Goal: Information Seeking & Learning: Compare options

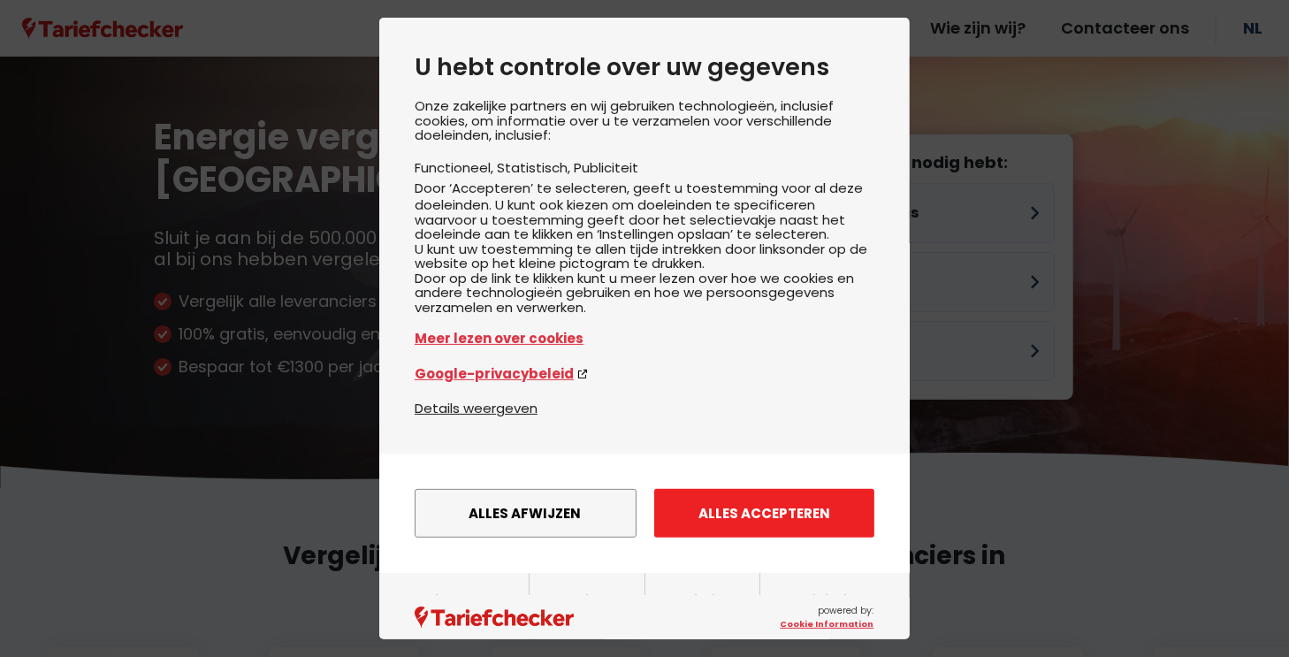
click at [753, 533] on button "Alles accepteren" at bounding box center [764, 513] width 220 height 49
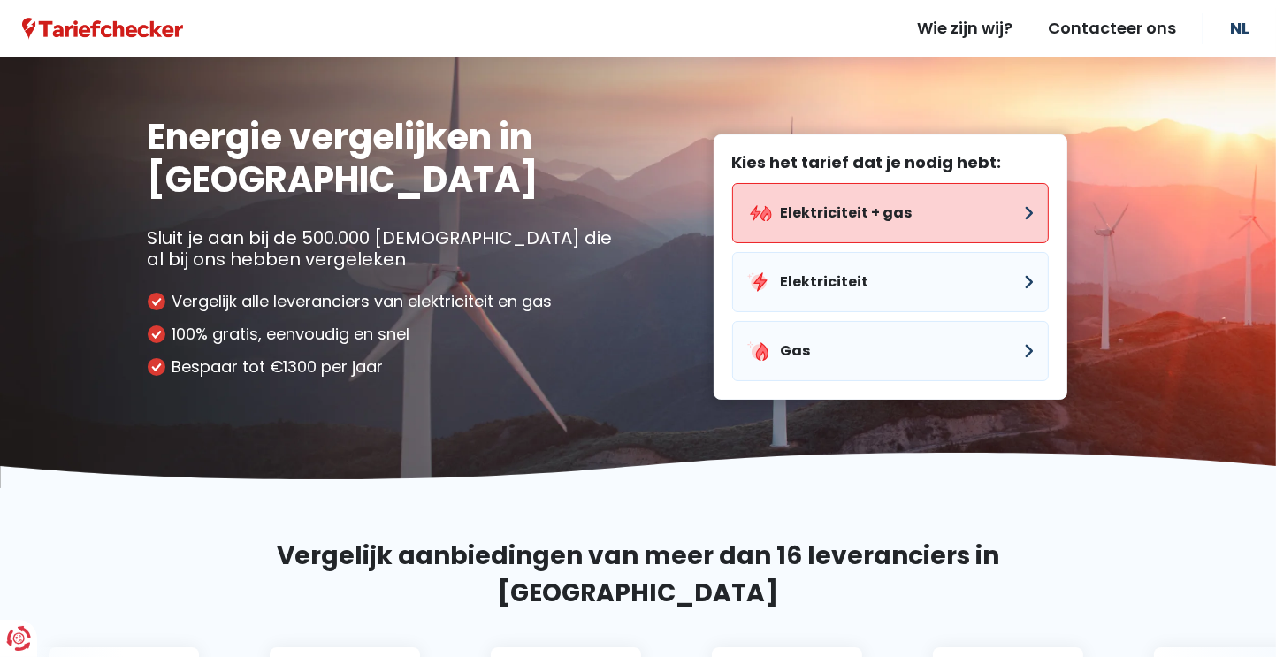
click at [1018, 216] on button "Elektriciteit + gas" at bounding box center [890, 213] width 316 height 60
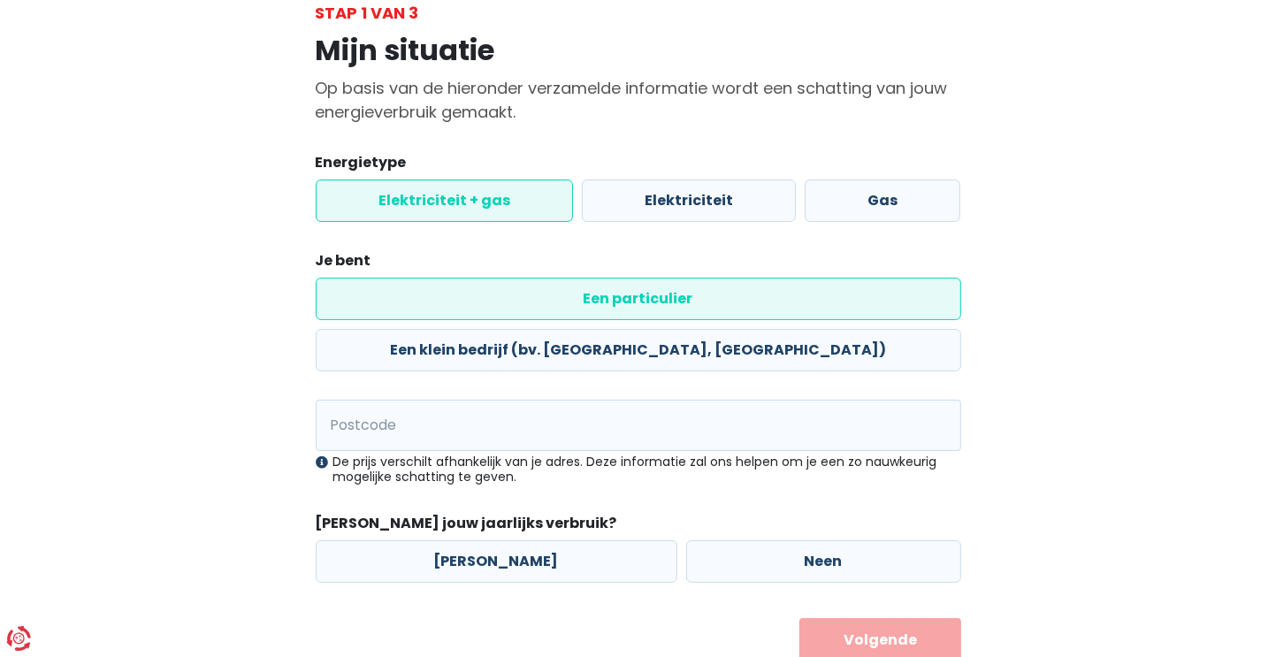
scroll to position [123, 0]
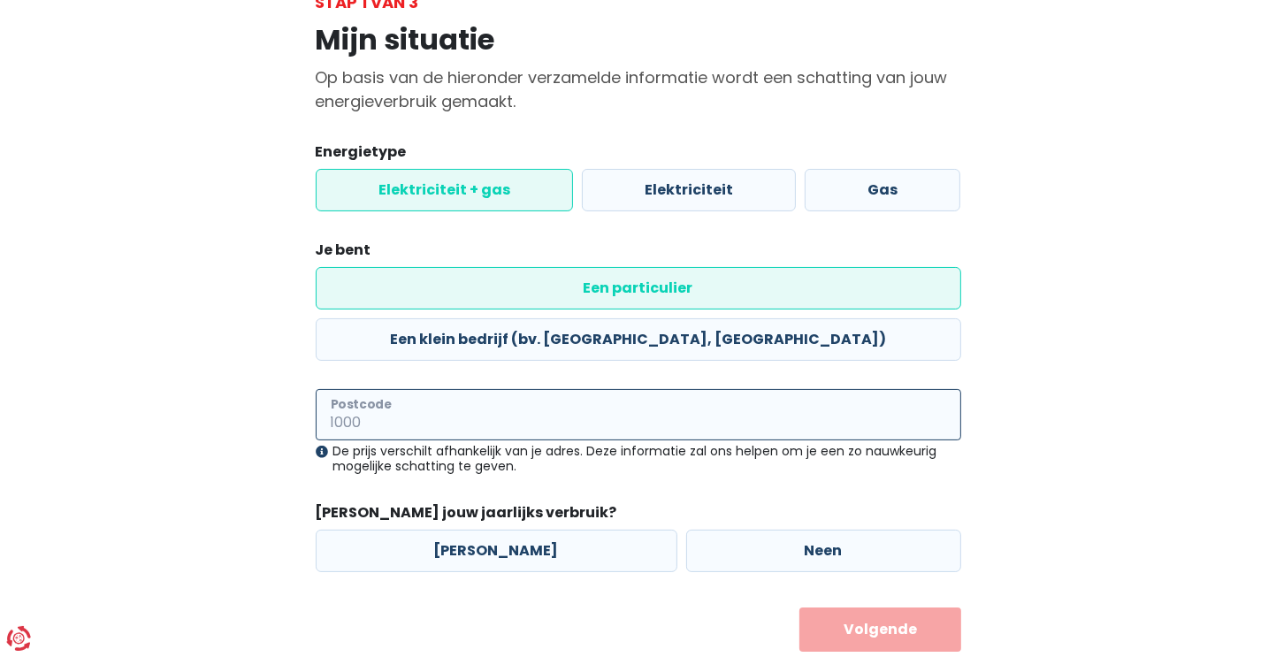
click at [424, 389] on input "Postcode" at bounding box center [638, 414] width 645 height 51
type input "8820"
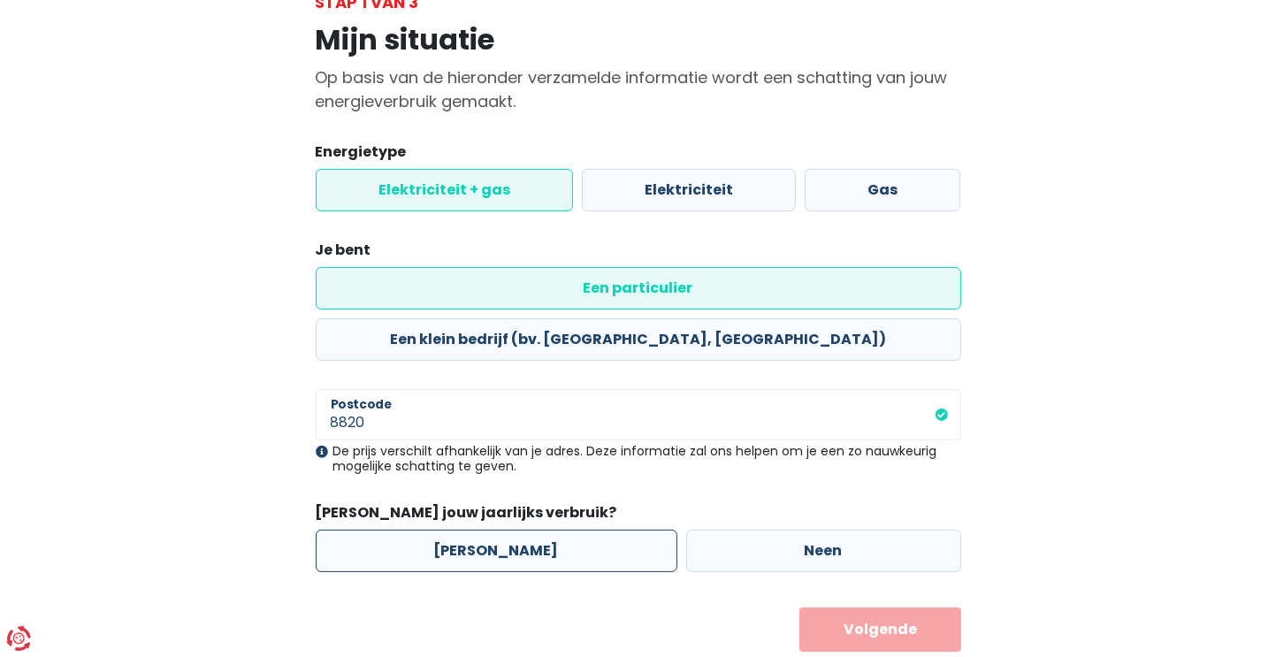
click at [470, 530] on label "[PERSON_NAME]" at bounding box center [497, 551] width 362 height 42
click at [470, 530] on input "[PERSON_NAME]" at bounding box center [497, 551] width 362 height 42
radio input "true"
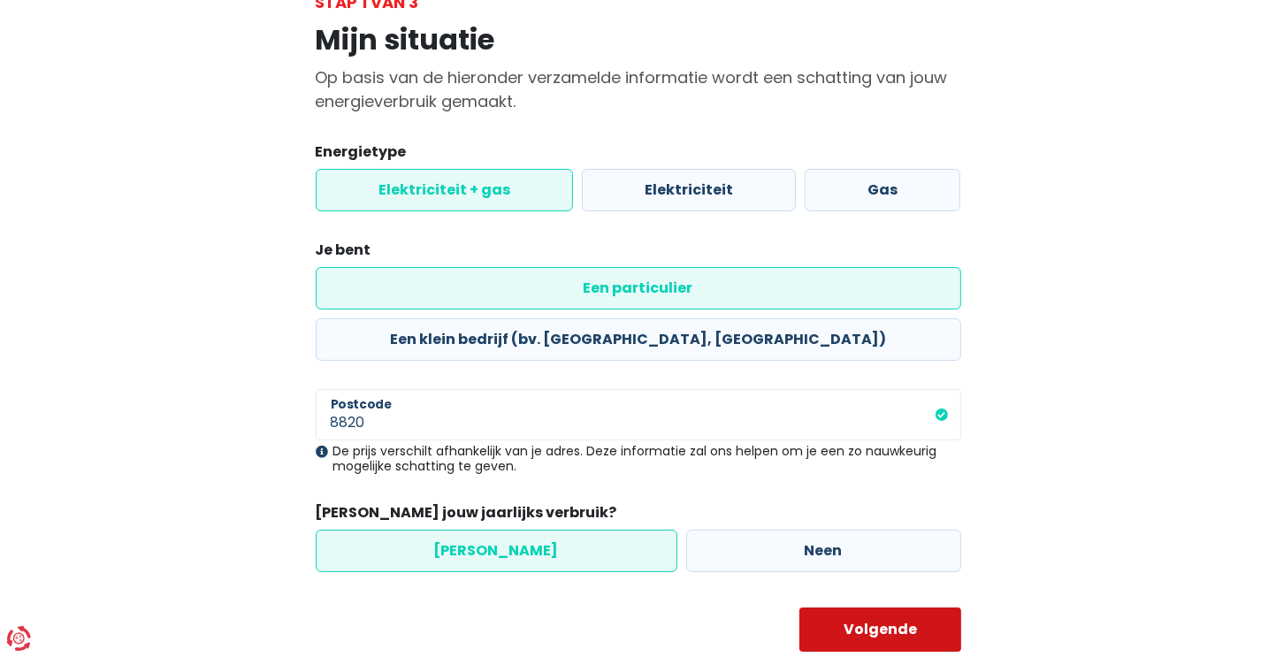
click at [900, 607] on button "Volgende" at bounding box center [880, 629] width 162 height 44
select select
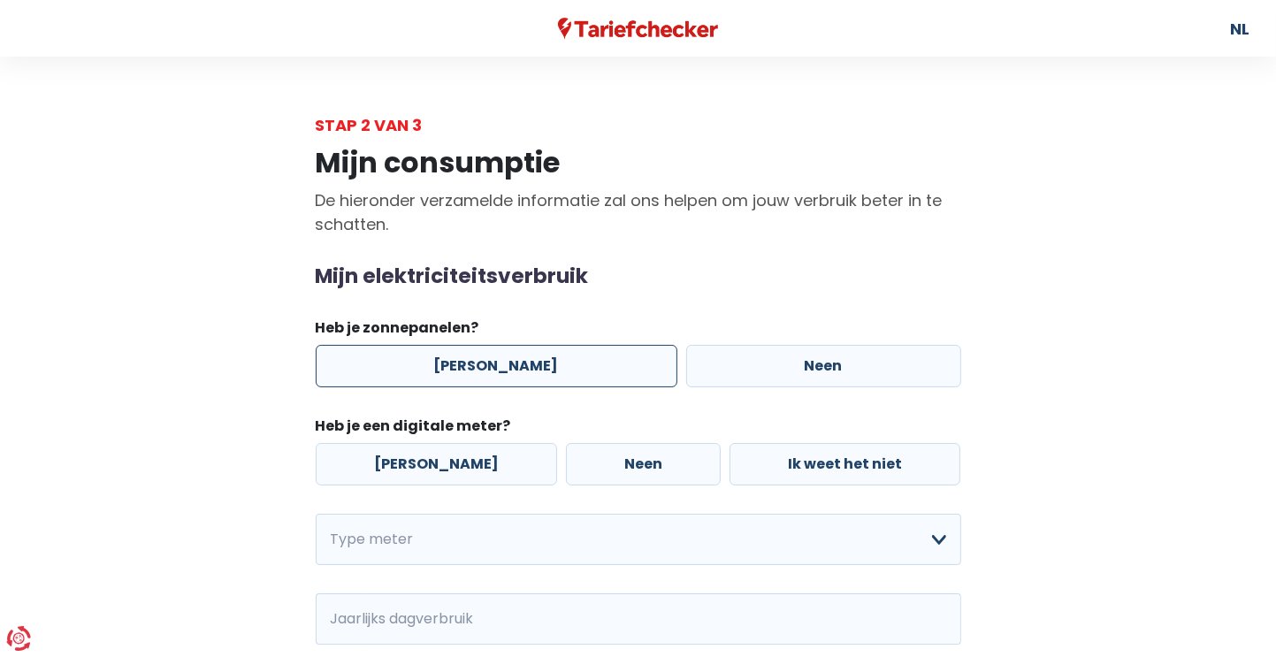
click at [481, 367] on label "[PERSON_NAME]" at bounding box center [497, 366] width 362 height 42
click at [481, 367] on input "[PERSON_NAME]" at bounding box center [497, 366] width 362 height 42
radio input "true"
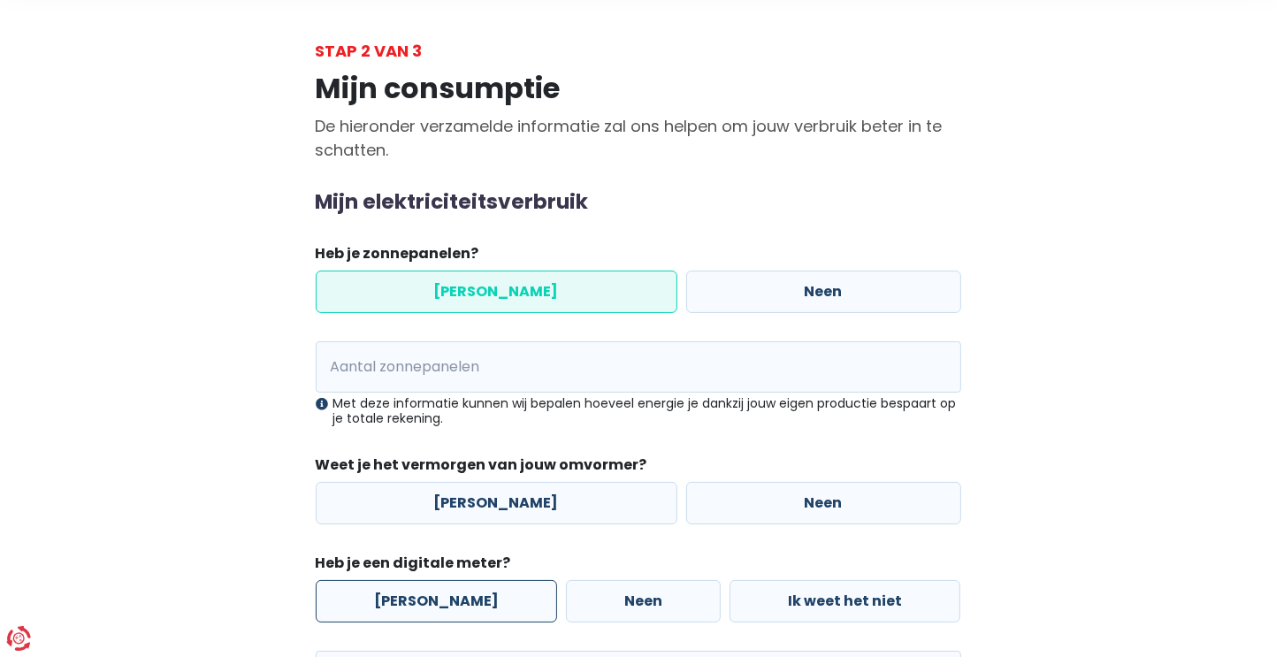
scroll to position [177, 0]
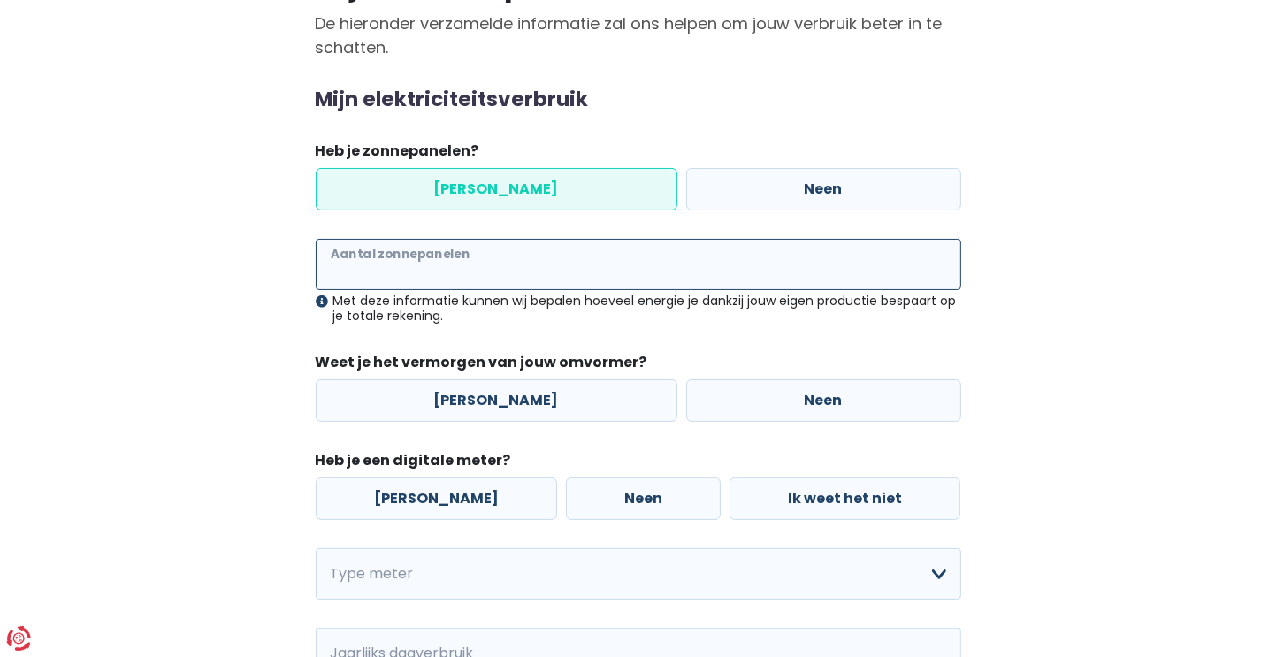
click at [423, 261] on input "Aantal zonnepanelen" at bounding box center [638, 264] width 645 height 51
type input "9"
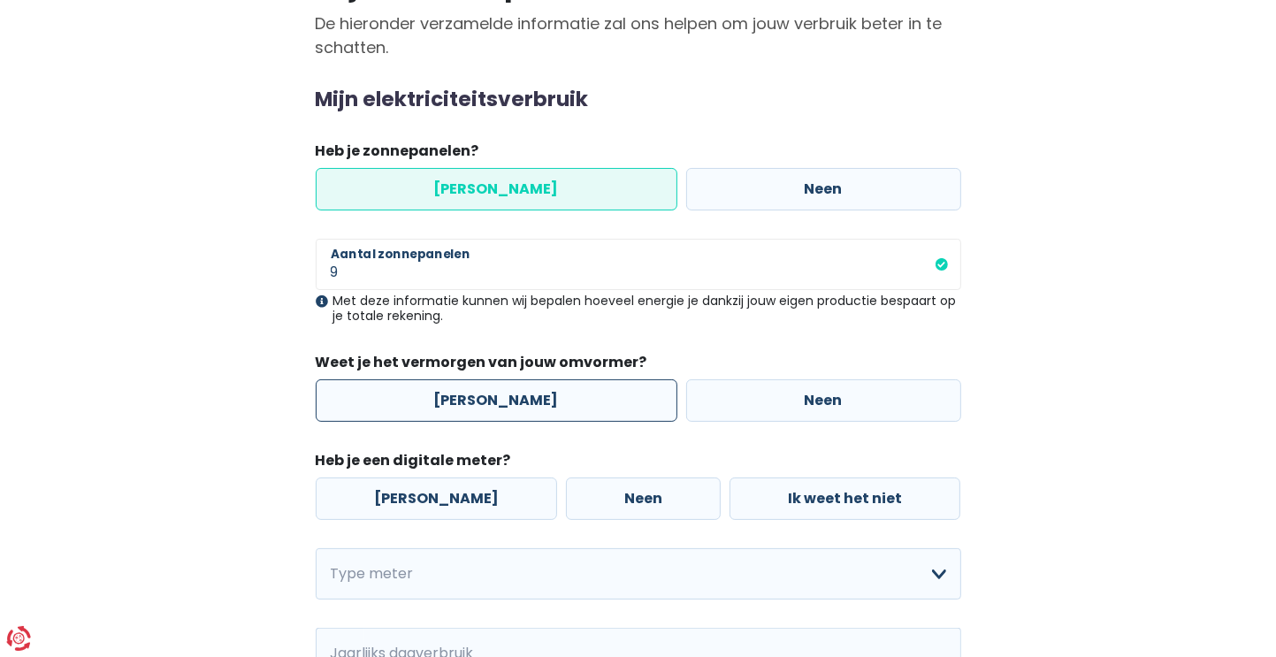
click at [480, 402] on label "[PERSON_NAME]" at bounding box center [497, 400] width 362 height 42
click at [480, 402] on input "[PERSON_NAME]" at bounding box center [497, 400] width 362 height 42
radio input "true"
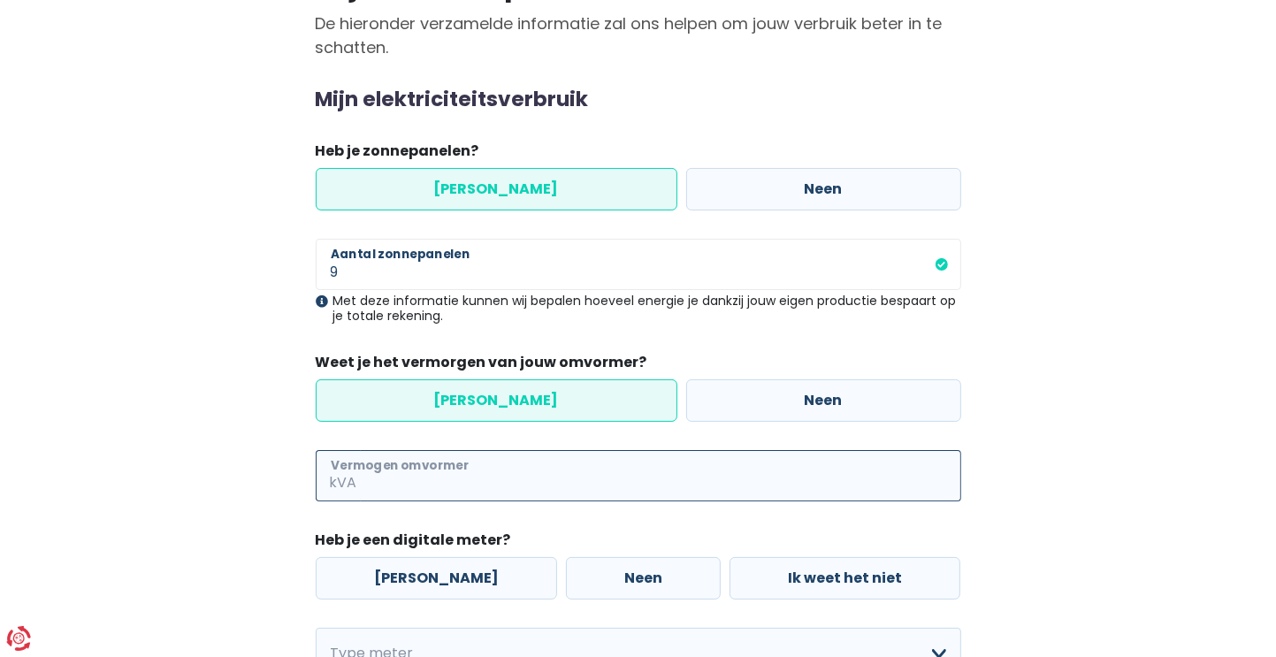
click at [453, 476] on input "Vermogen omvormer" at bounding box center [661, 475] width 600 height 51
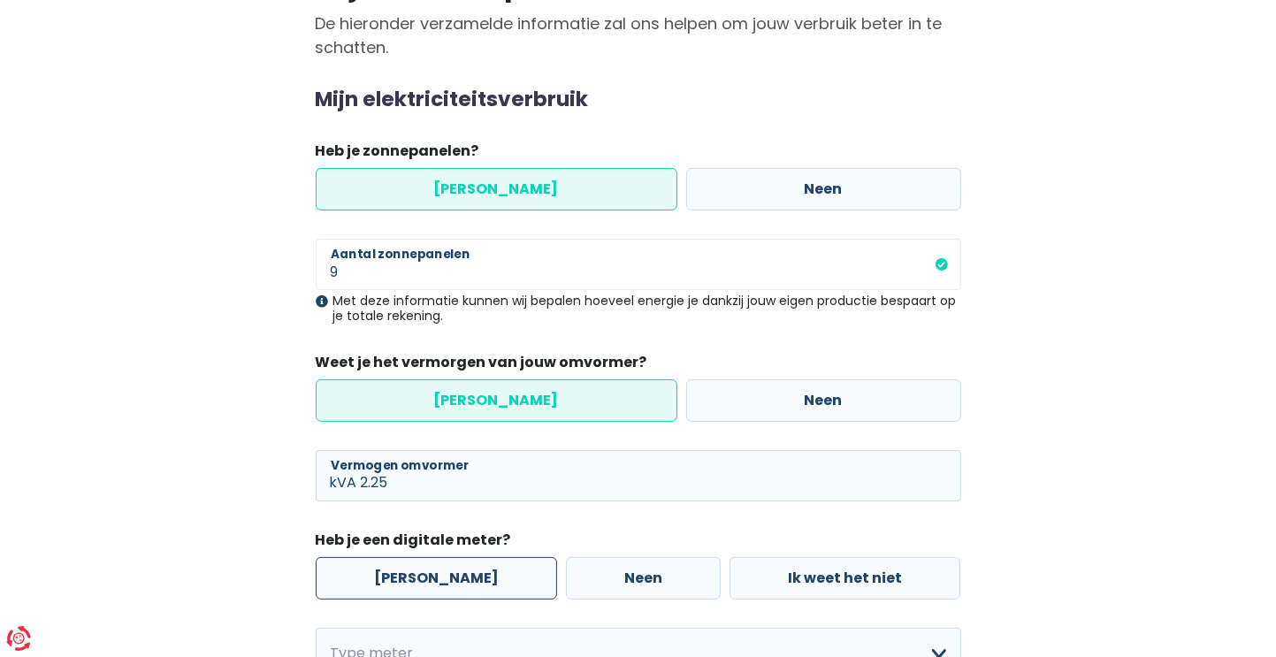
type input "2"
click at [459, 581] on label "[PERSON_NAME]" at bounding box center [436, 578] width 241 height 42
click at [459, 581] on input "[PERSON_NAME]" at bounding box center [436, 578] width 241 height 42
radio input "true"
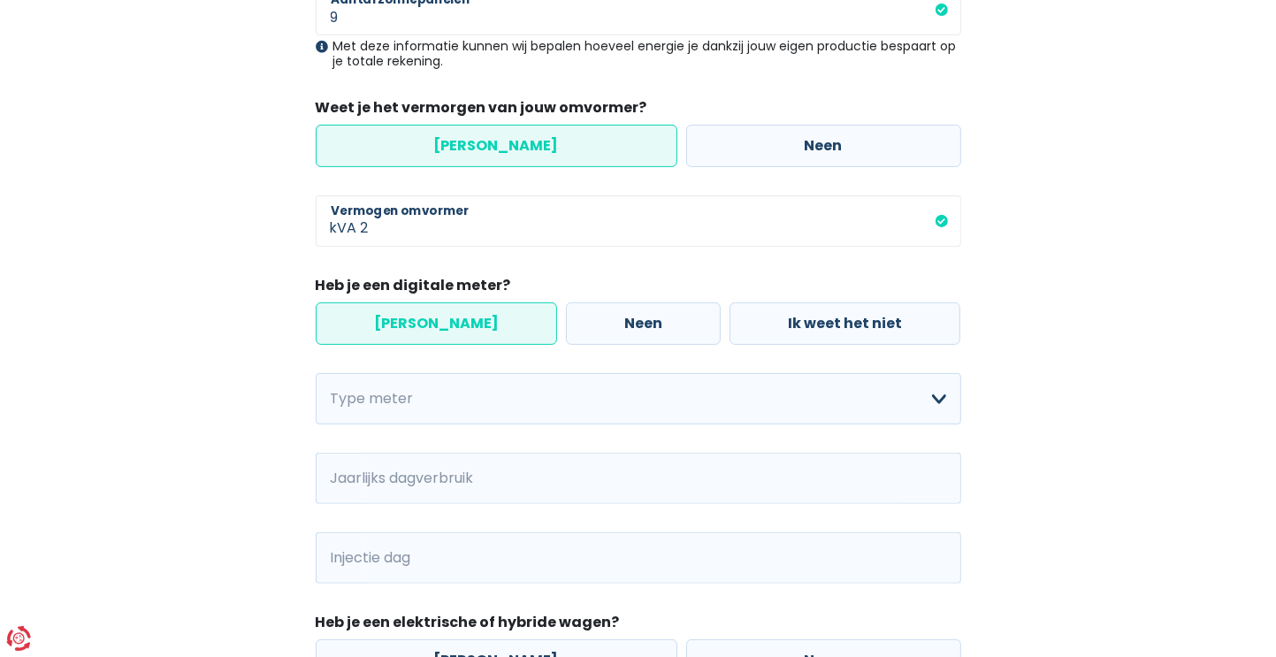
scroll to position [442, 0]
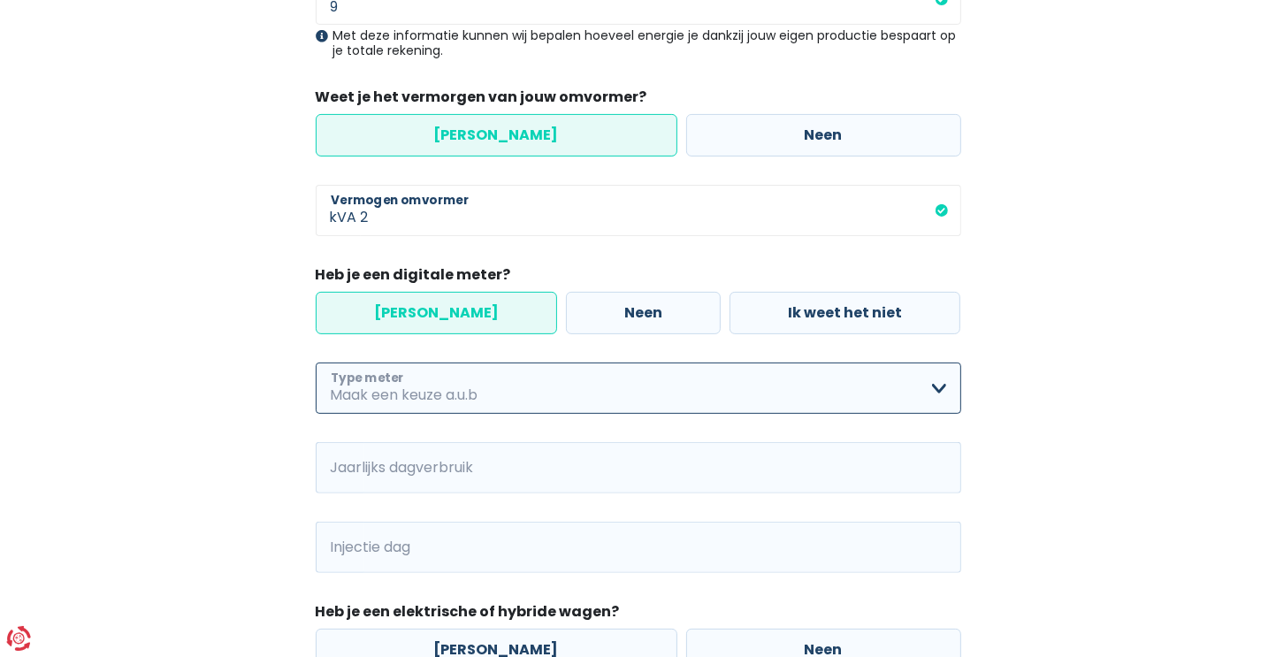
click at [459, 389] on select "Enkelvoudig Tweevoudig Enkelvoudig + uitsluitend nachttarief Tweevoudig + uitsl…" at bounding box center [638, 387] width 645 height 51
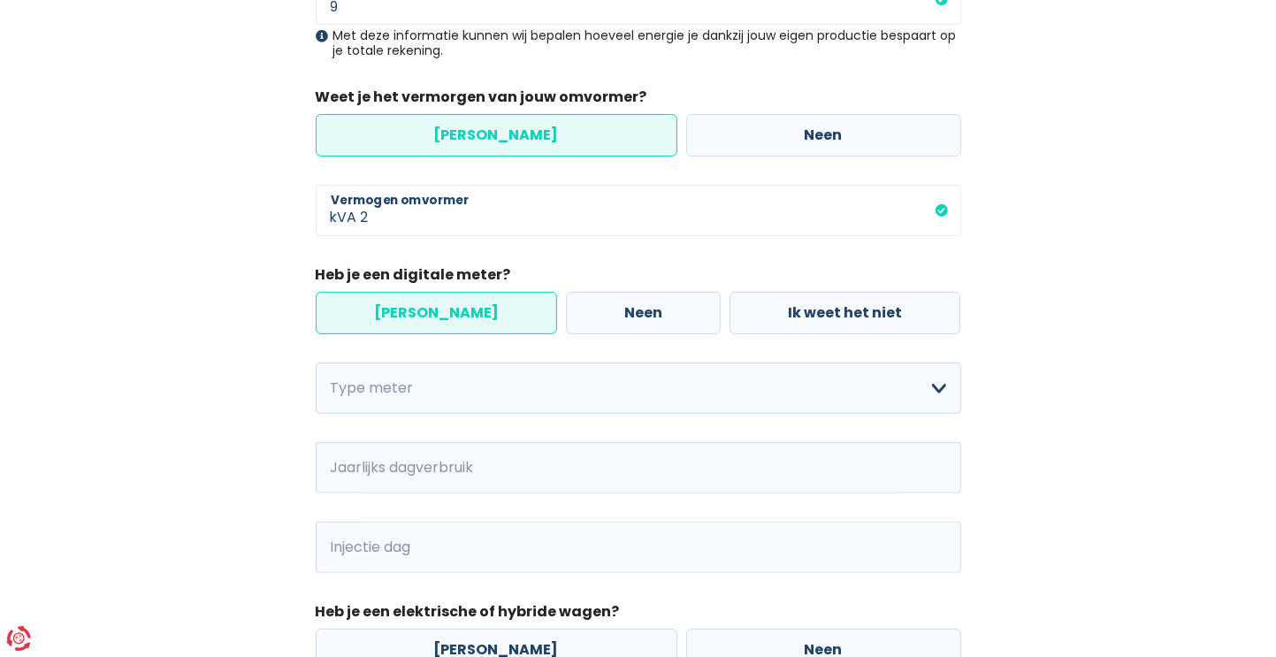
click at [442, 307] on label "[PERSON_NAME]" at bounding box center [436, 313] width 241 height 42
click at [442, 307] on input "[PERSON_NAME]" at bounding box center [436, 313] width 241 height 42
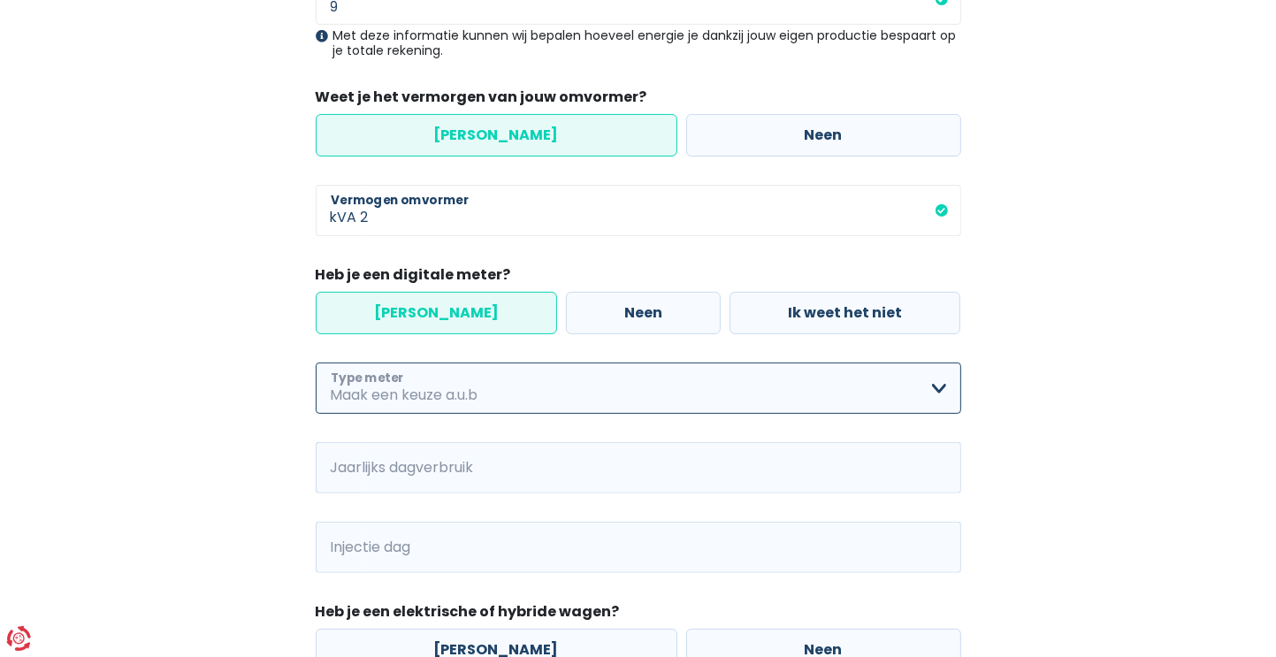
click at [448, 387] on select "Enkelvoudig Tweevoudig Enkelvoudig + uitsluitend nachttarief Tweevoudig + uitsl…" at bounding box center [638, 387] width 645 height 51
select select "day_single_rate"
click at [316, 362] on select "Enkelvoudig Tweevoudig Enkelvoudig + uitsluitend nachttarief Tweevoudig + uitsl…" at bounding box center [638, 387] width 645 height 51
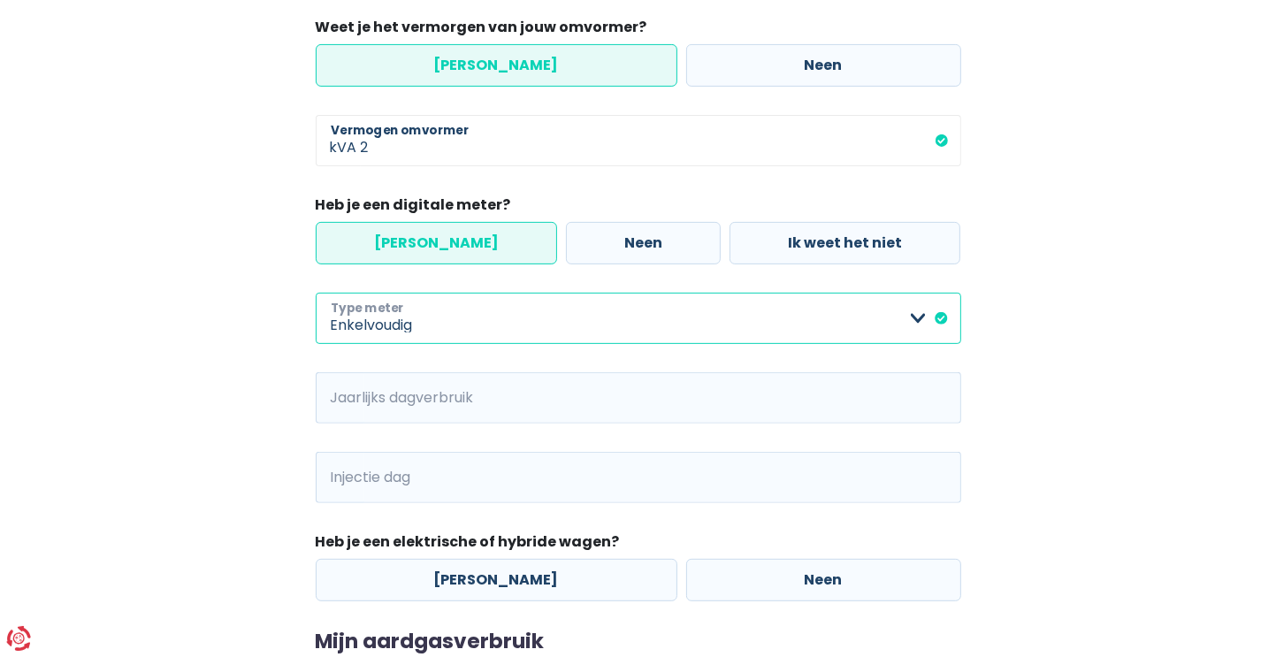
scroll to position [619, 0]
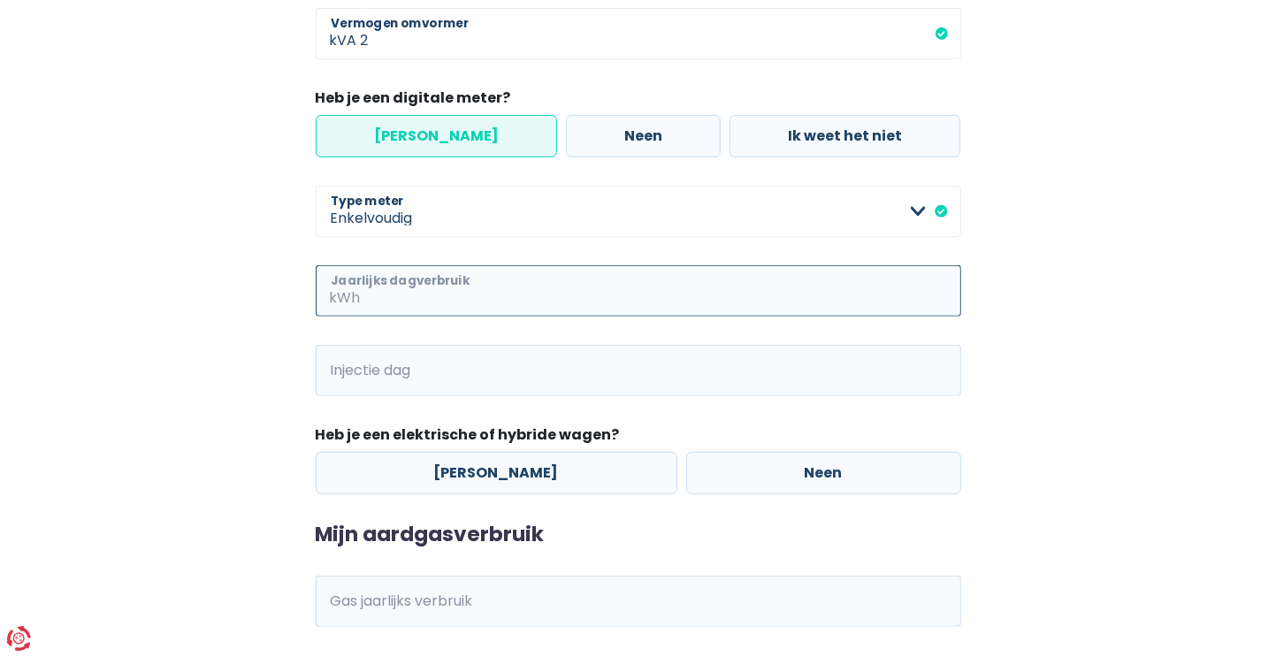
click at [446, 297] on input "Jaarlijks dagverbruik" at bounding box center [662, 290] width 597 height 51
type input "2673"
click at [459, 368] on input "Injectie dag" at bounding box center [662, 370] width 597 height 51
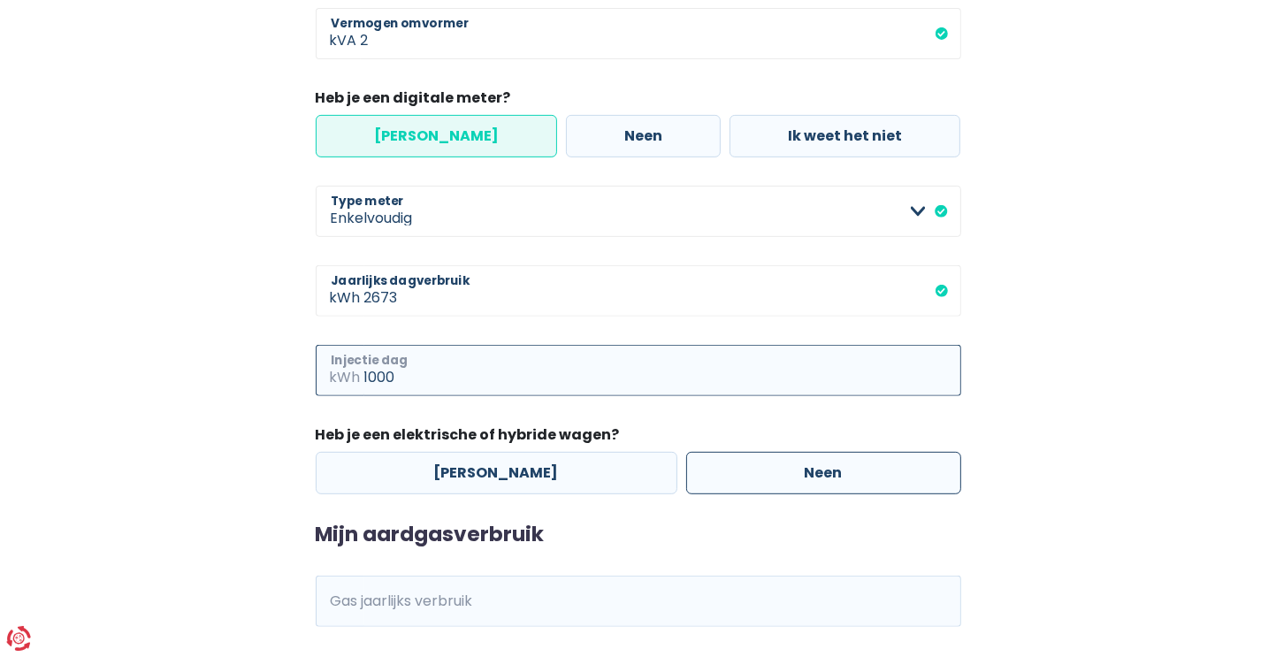
type input "1000"
click at [810, 469] on label "Neen" at bounding box center [823, 473] width 275 height 42
click at [810, 469] on input "Neen" at bounding box center [823, 473] width 275 height 42
radio input "true"
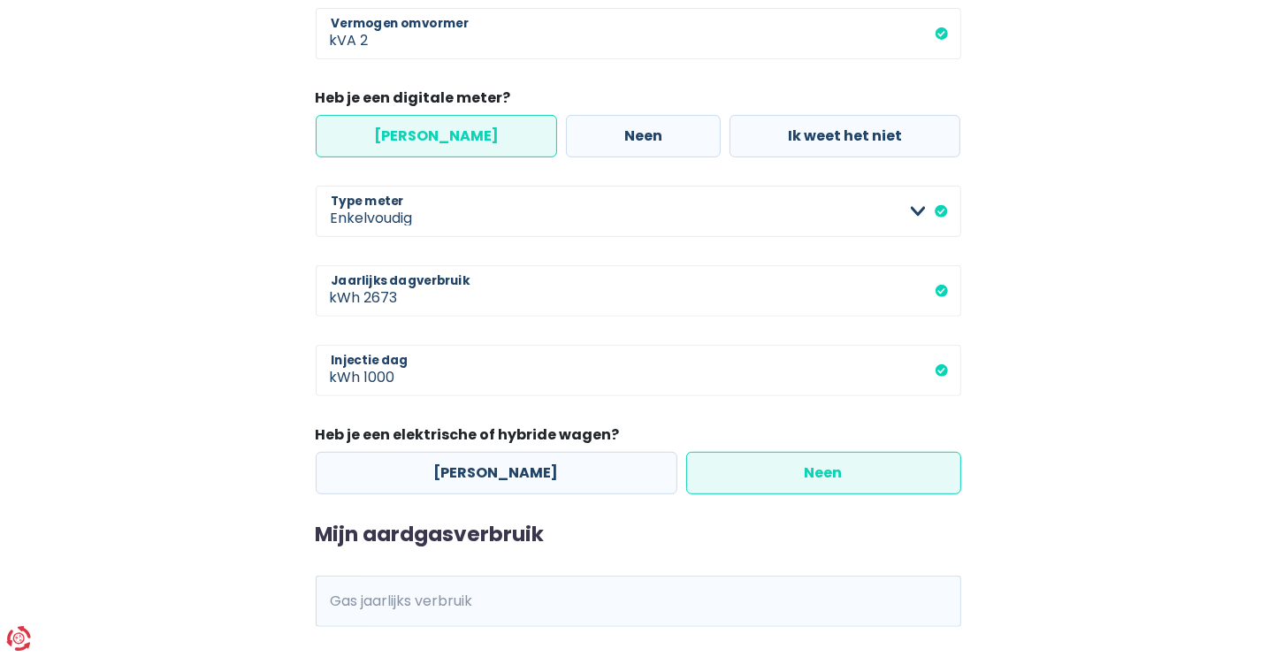
scroll to position [725, 0]
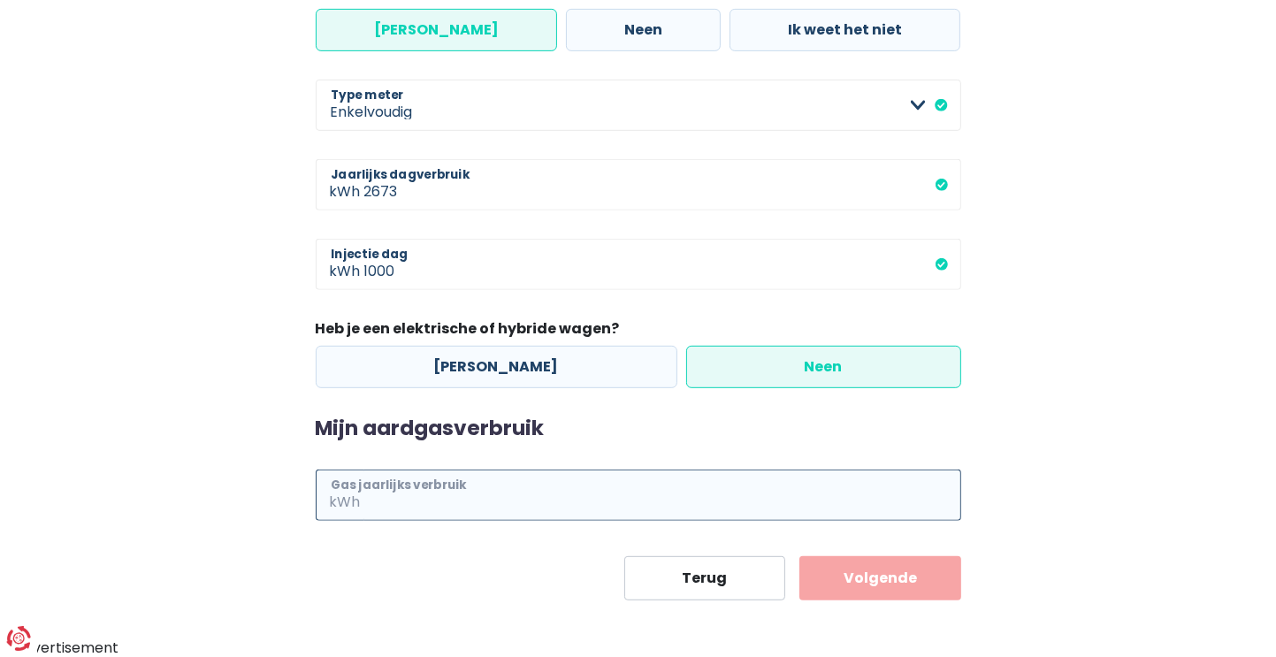
click at [463, 499] on input "Gas jaarlijks verbruik" at bounding box center [662, 494] width 597 height 51
type input "18500"
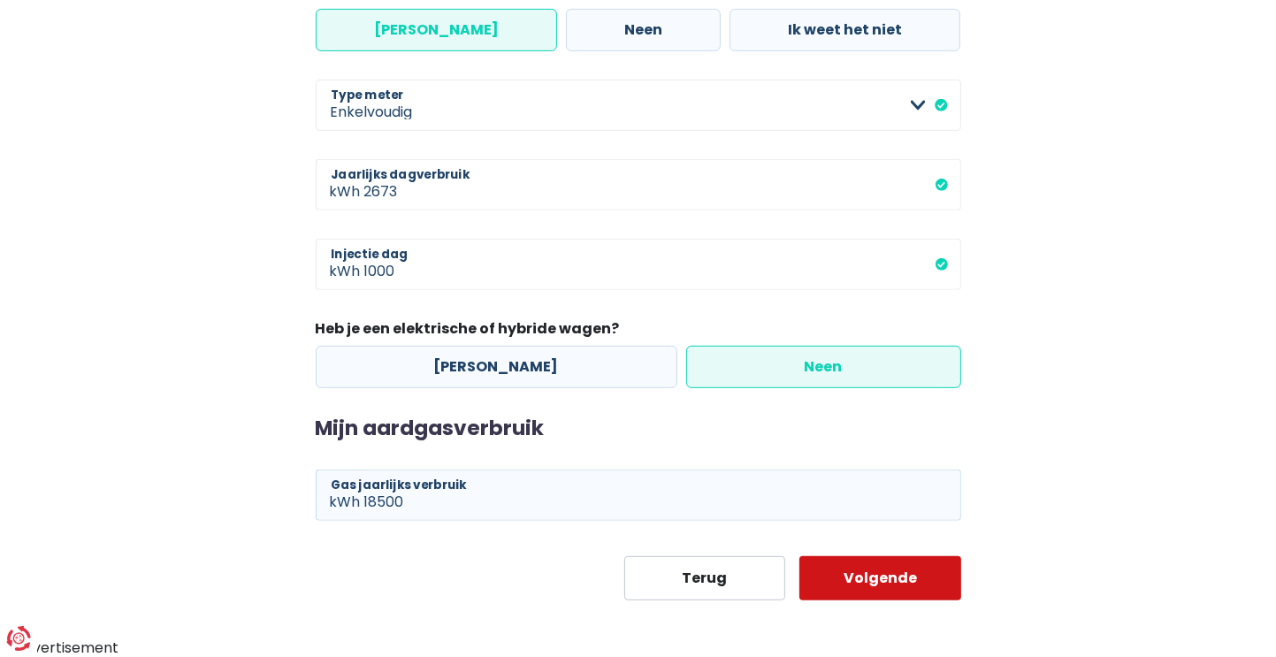
click at [882, 583] on button "Volgende" at bounding box center [880, 578] width 162 height 44
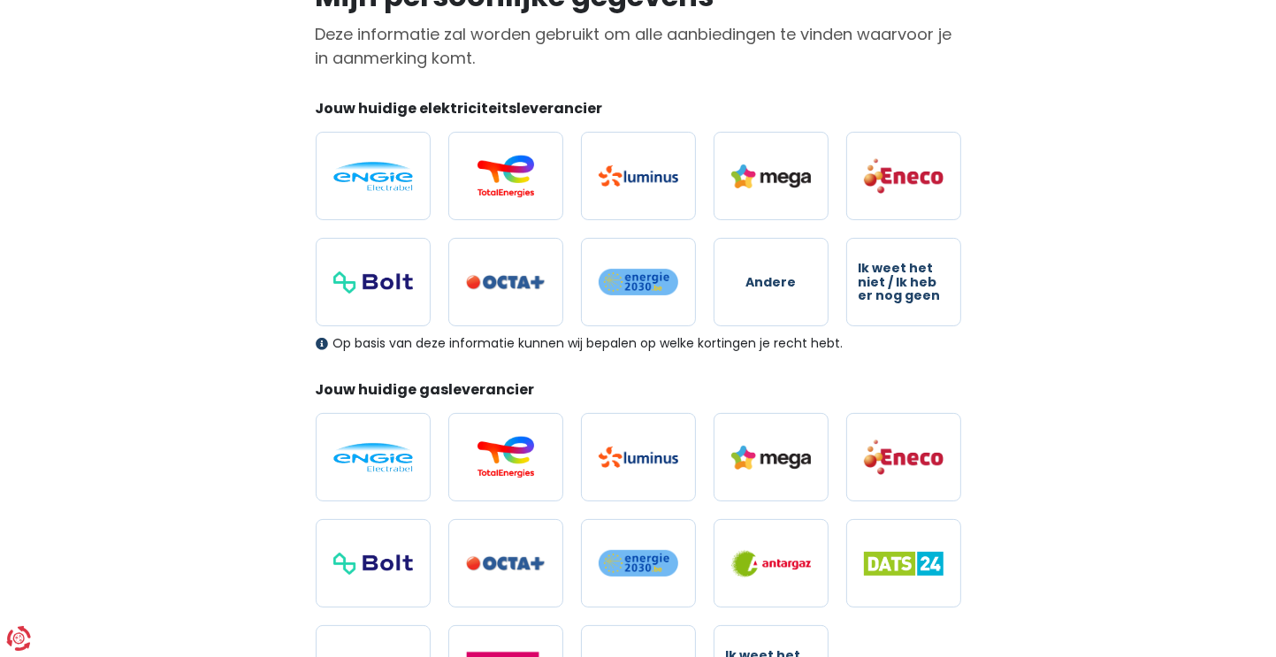
scroll to position [177, 0]
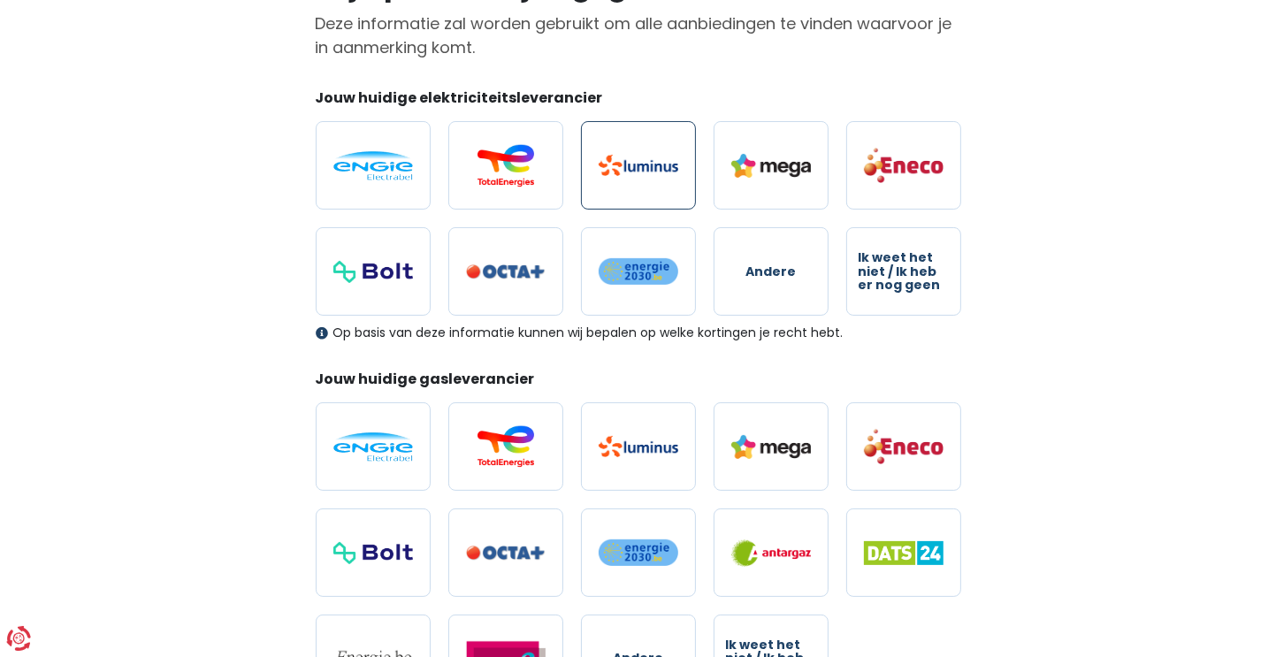
click at [634, 172] on img at bounding box center [638, 165] width 80 height 21
click at [634, 172] on input "radio" at bounding box center [638, 165] width 115 height 88
radio input "true"
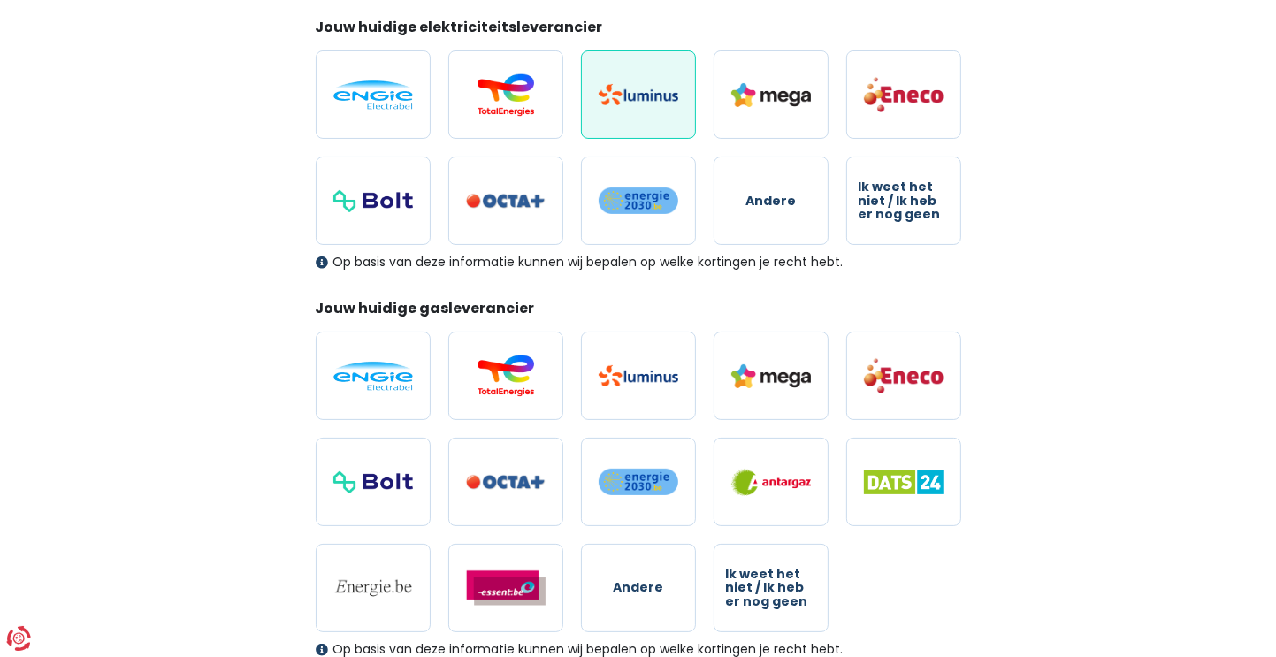
scroll to position [354, 0]
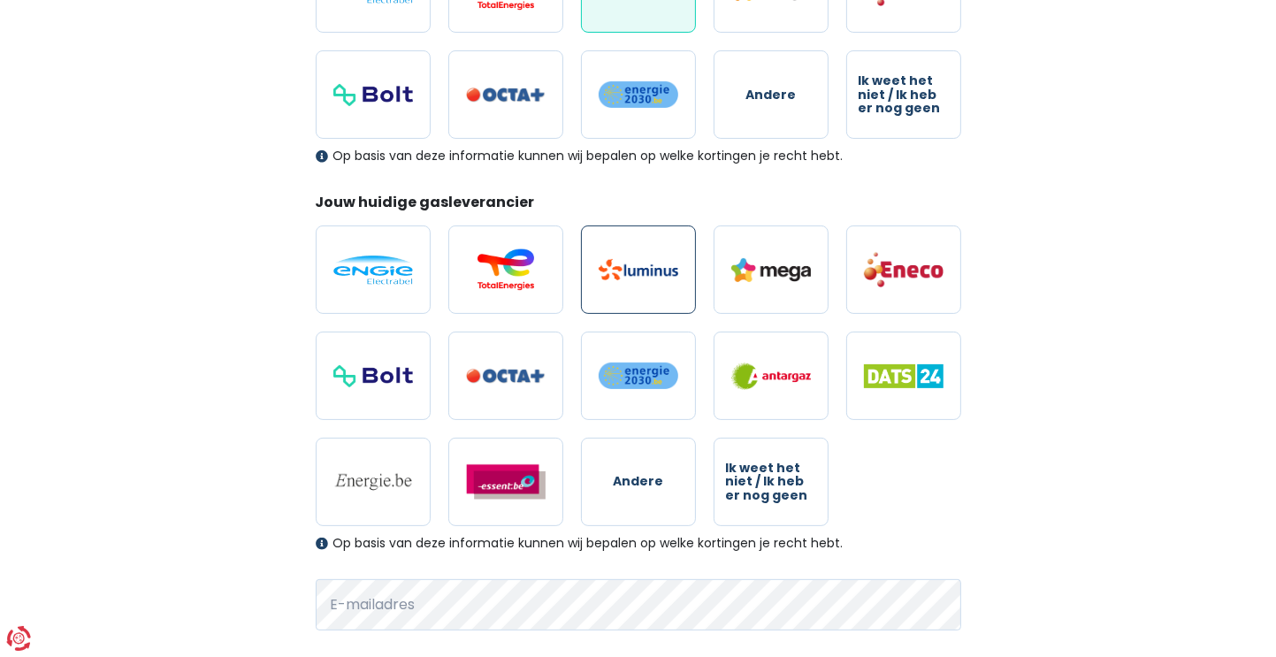
click at [635, 280] on img at bounding box center [638, 269] width 80 height 21
click at [635, 280] on input "radio" at bounding box center [638, 269] width 115 height 88
radio input "true"
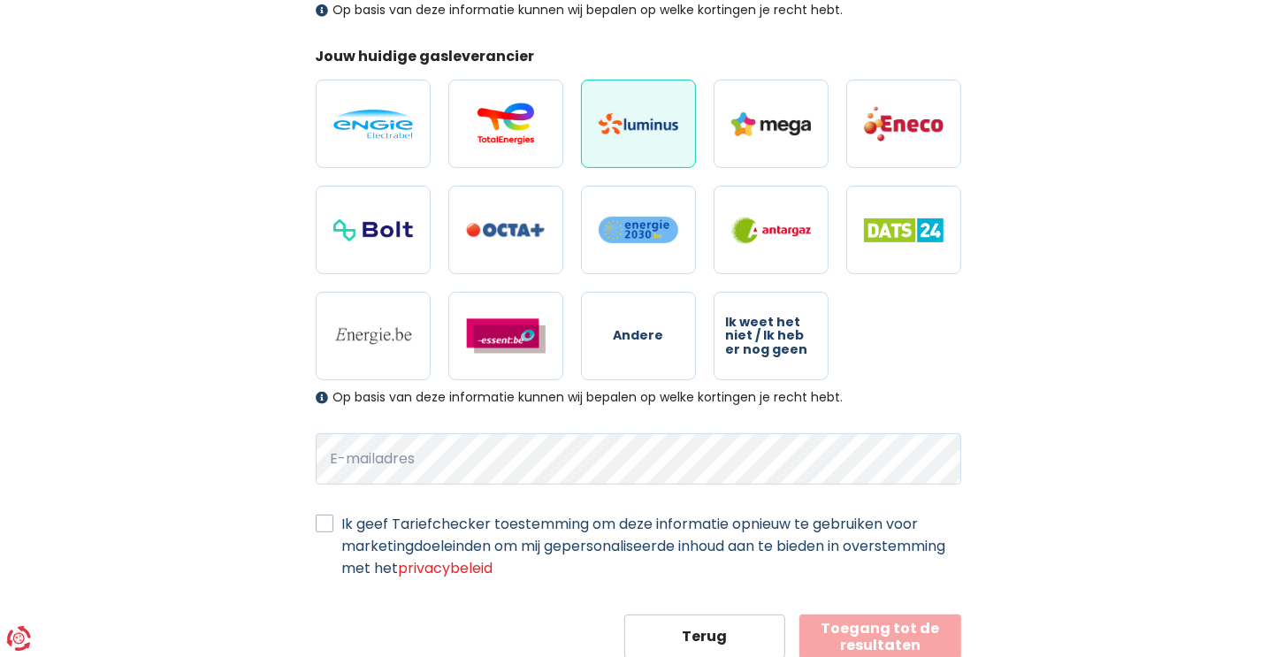
scroll to position [530, 0]
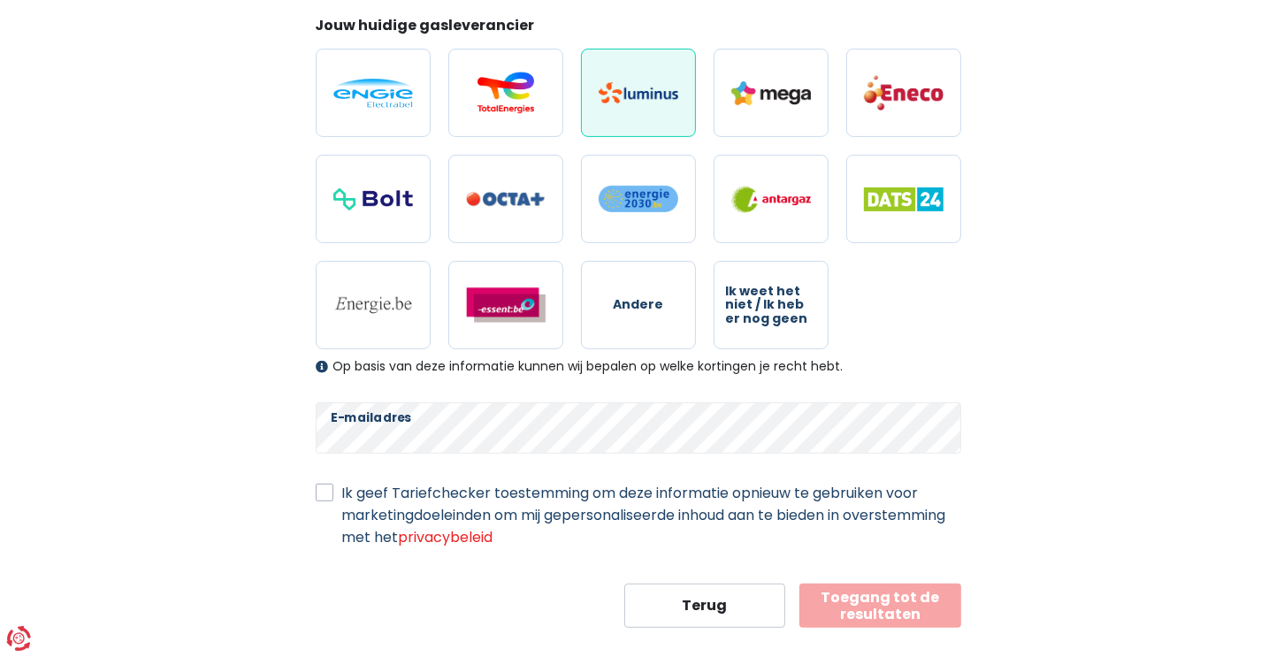
click at [894, 611] on button "Toegang tot de resultaten" at bounding box center [880, 605] width 162 height 44
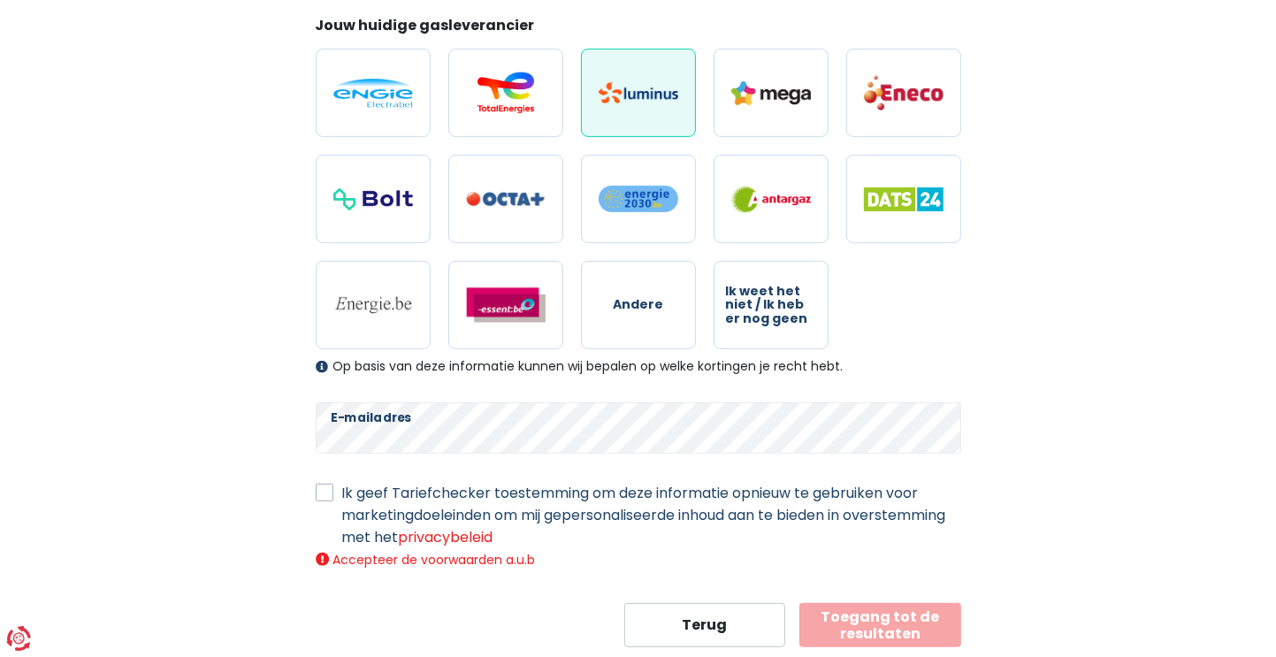
scroll to position [575, 0]
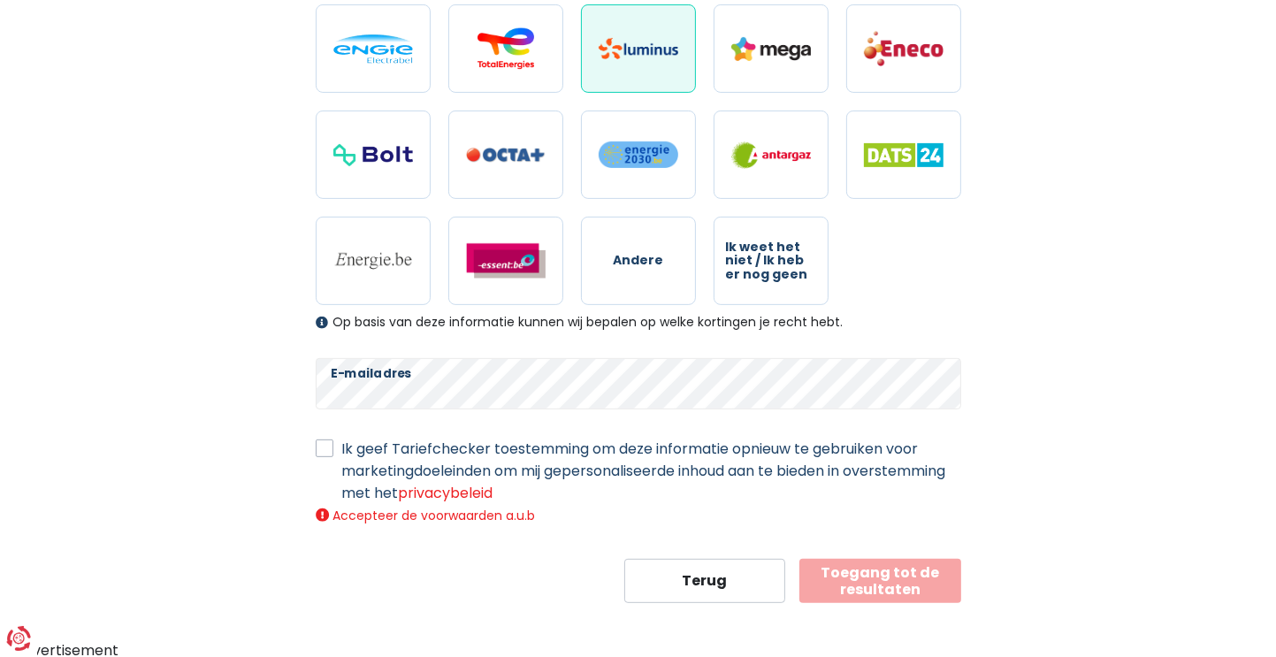
click at [342, 445] on label "Ik geef Tariefchecker toestemming om deze informatie opnieuw te gebruiken voor …" at bounding box center [651, 471] width 619 height 66
click at [325, 445] on input "Ik geef Tariefchecker toestemming om deze informatie opnieuw te gebruiken voor …" at bounding box center [325, 447] width 18 height 18
checkbox input "true"
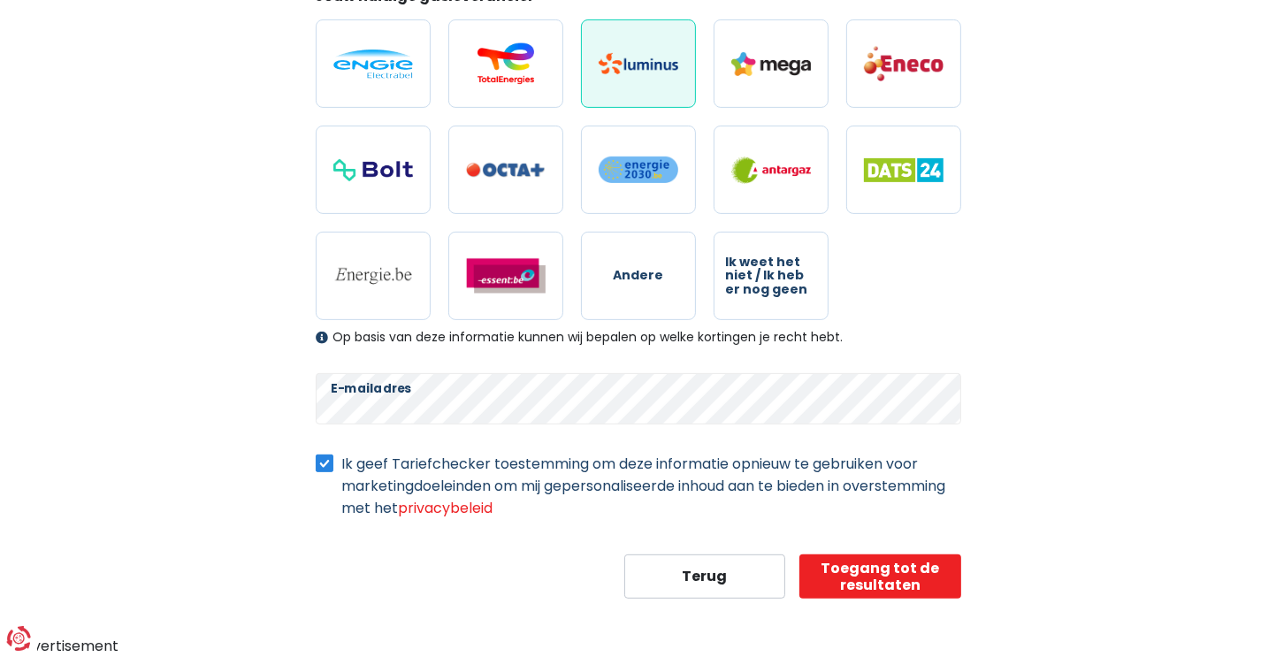
scroll to position [555, 0]
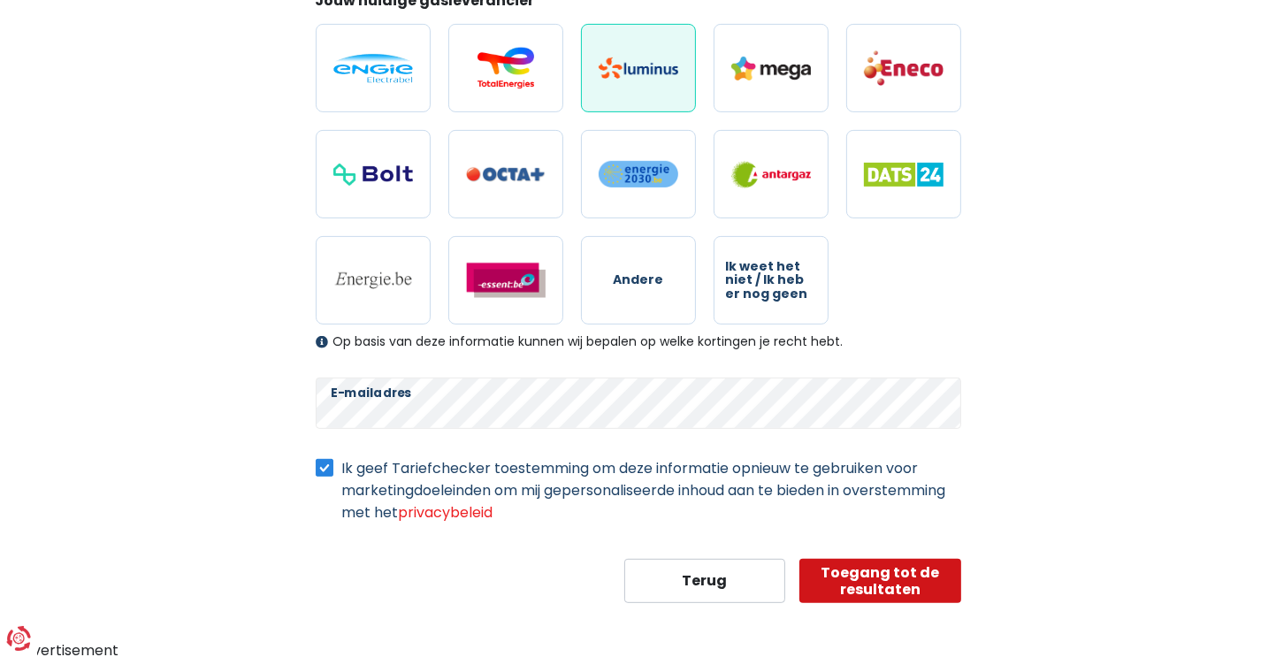
click at [886, 583] on button "Toegang tot de resultaten" at bounding box center [880, 581] width 162 height 44
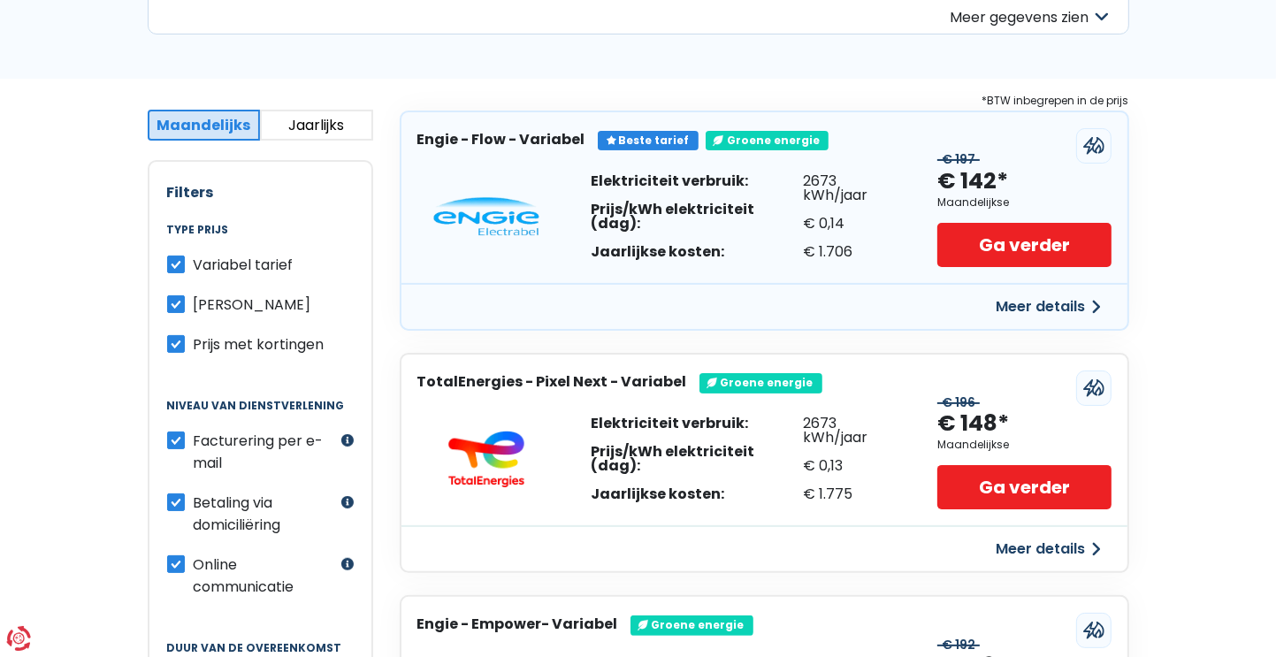
scroll to position [265, 0]
click at [194, 263] on label "Variabel tarief" at bounding box center [244, 265] width 100 height 22
click at [177, 263] on input "Variabel tarief" at bounding box center [176, 263] width 18 height 18
checkbox input "false"
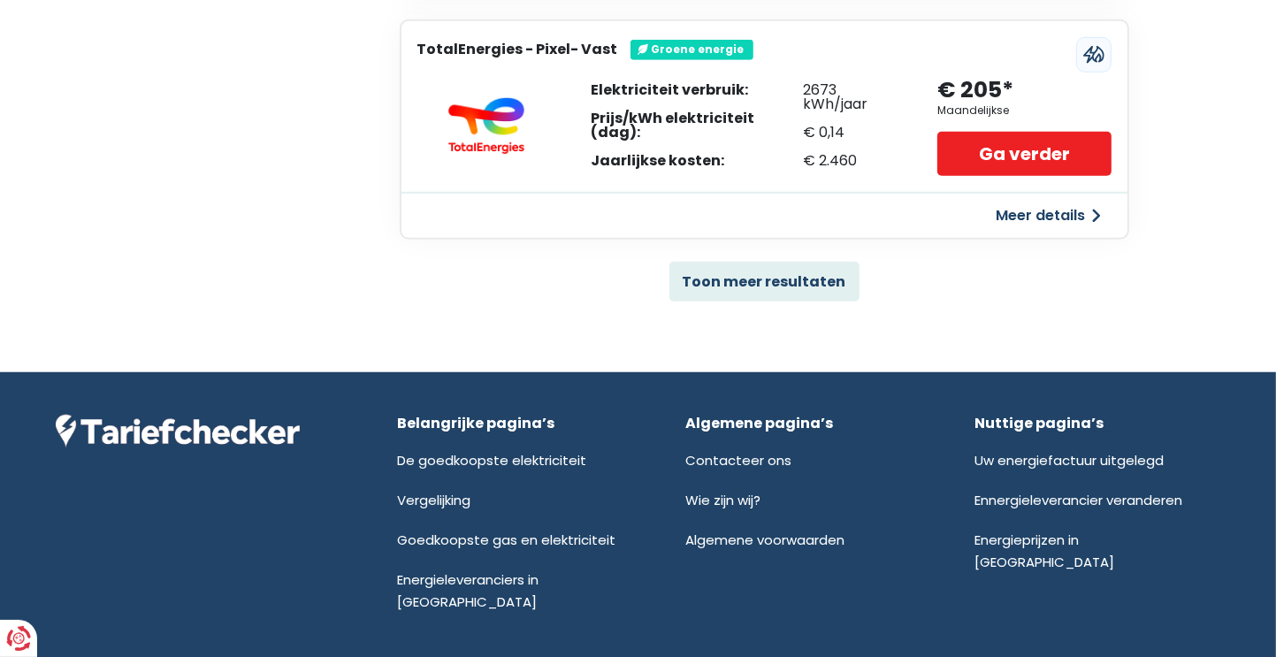
scroll to position [1322, 0]
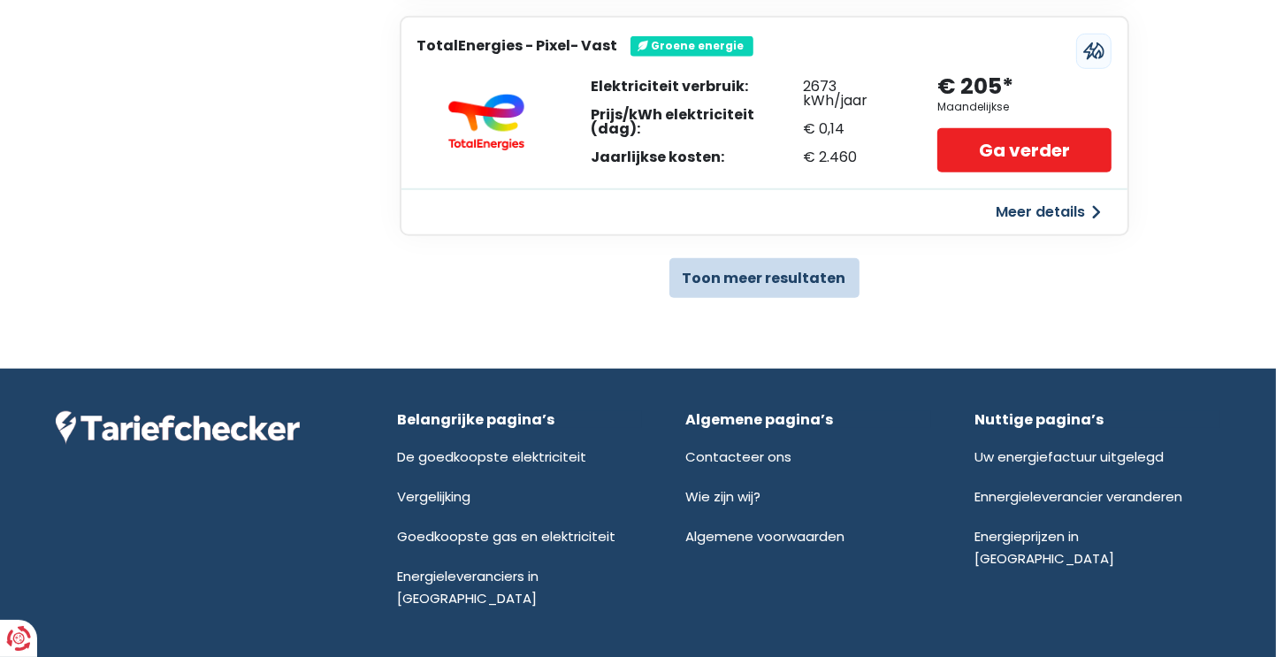
click at [785, 270] on button "Toon meer resultaten" at bounding box center [764, 278] width 190 height 40
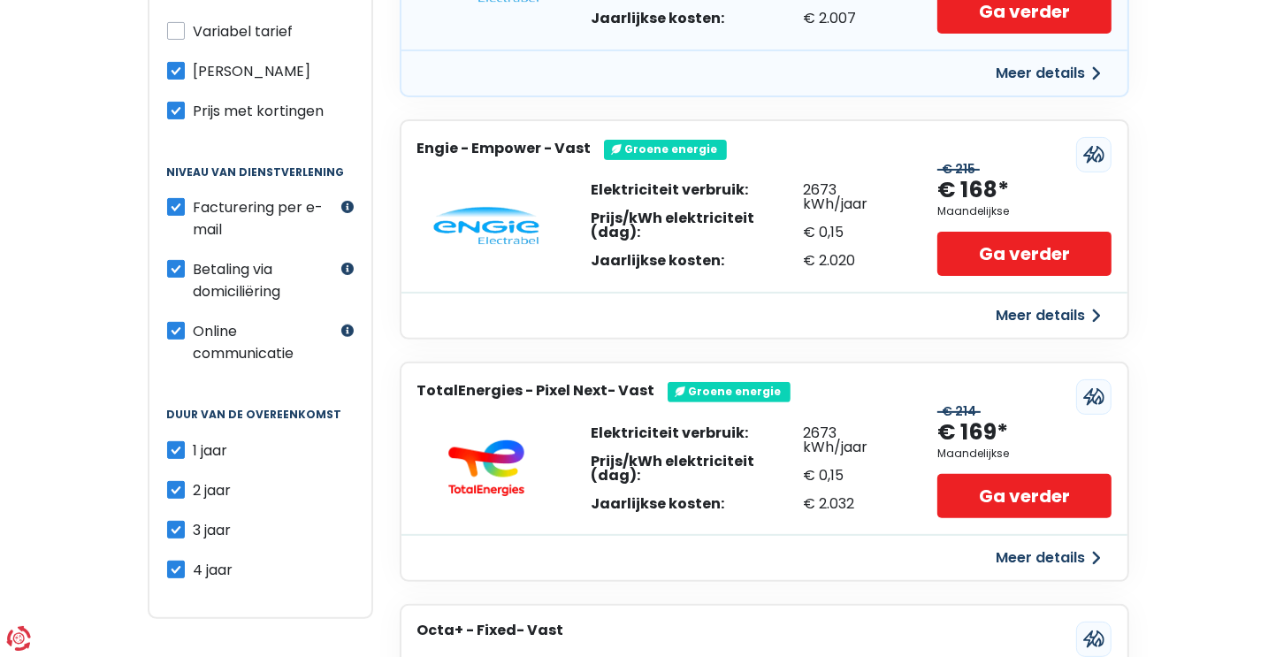
scroll to position [527, 0]
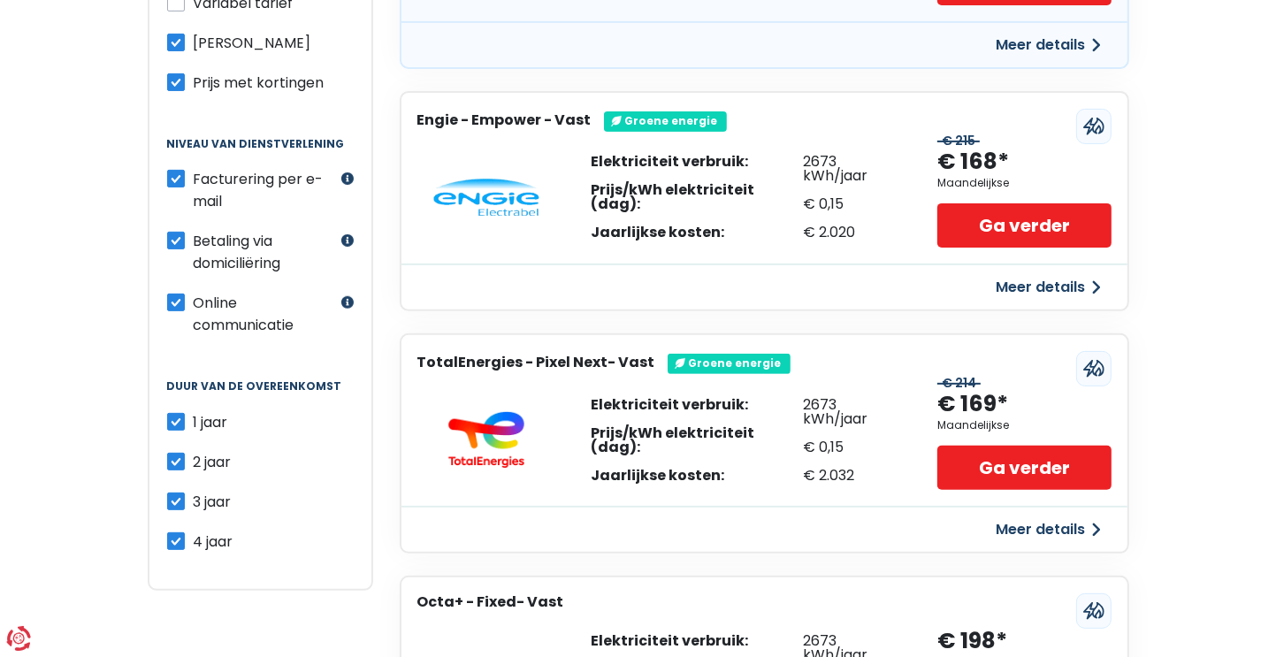
click at [194, 454] on label "2 jaar" at bounding box center [213, 462] width 38 height 22
click at [175, 454] on input "2 jaar" at bounding box center [176, 460] width 18 height 18
checkbox input "false"
click at [194, 491] on label "3 jaar" at bounding box center [213, 502] width 38 height 22
click at [177, 491] on input "3 jaar" at bounding box center [176, 500] width 18 height 18
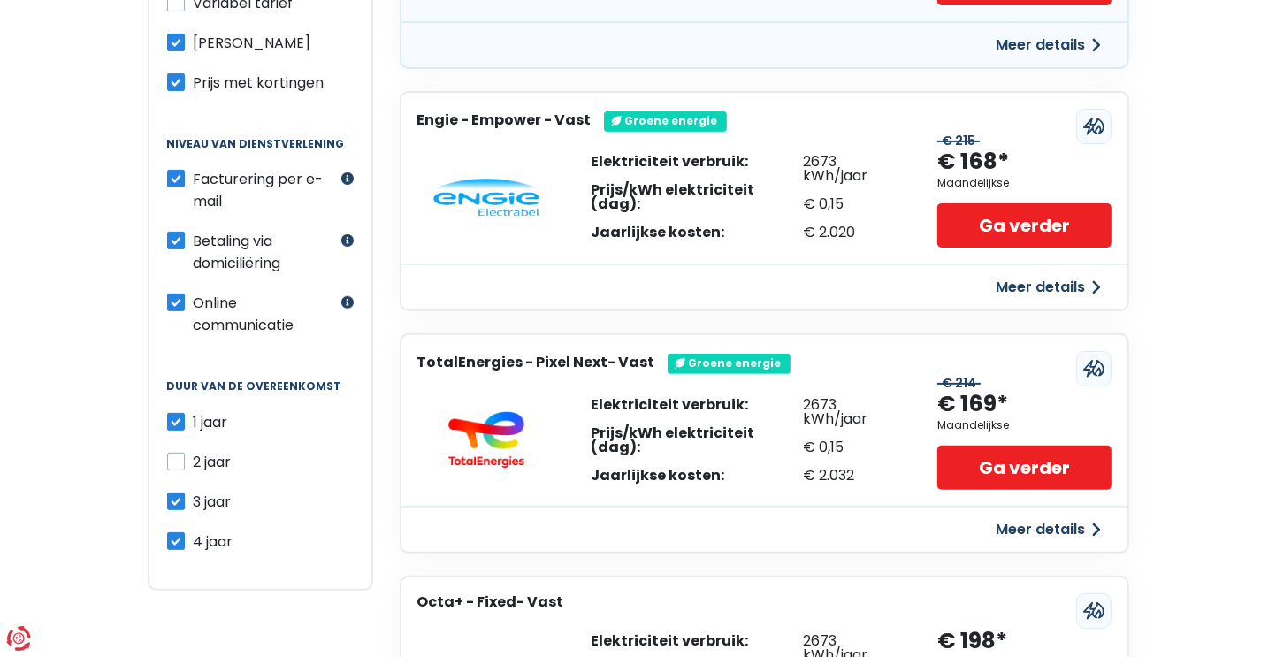
checkbox input "false"
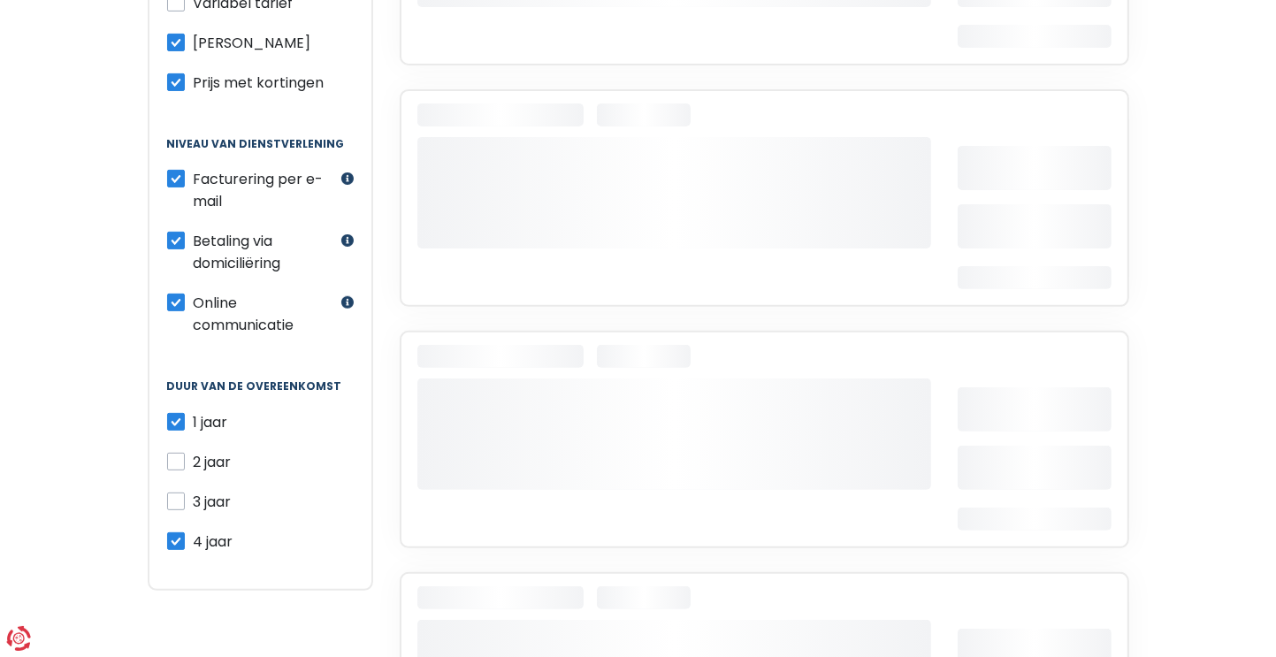
click at [194, 533] on label "4 jaar" at bounding box center [214, 541] width 40 height 22
click at [175, 533] on input "4 jaar" at bounding box center [176, 539] width 18 height 18
checkbox input "false"
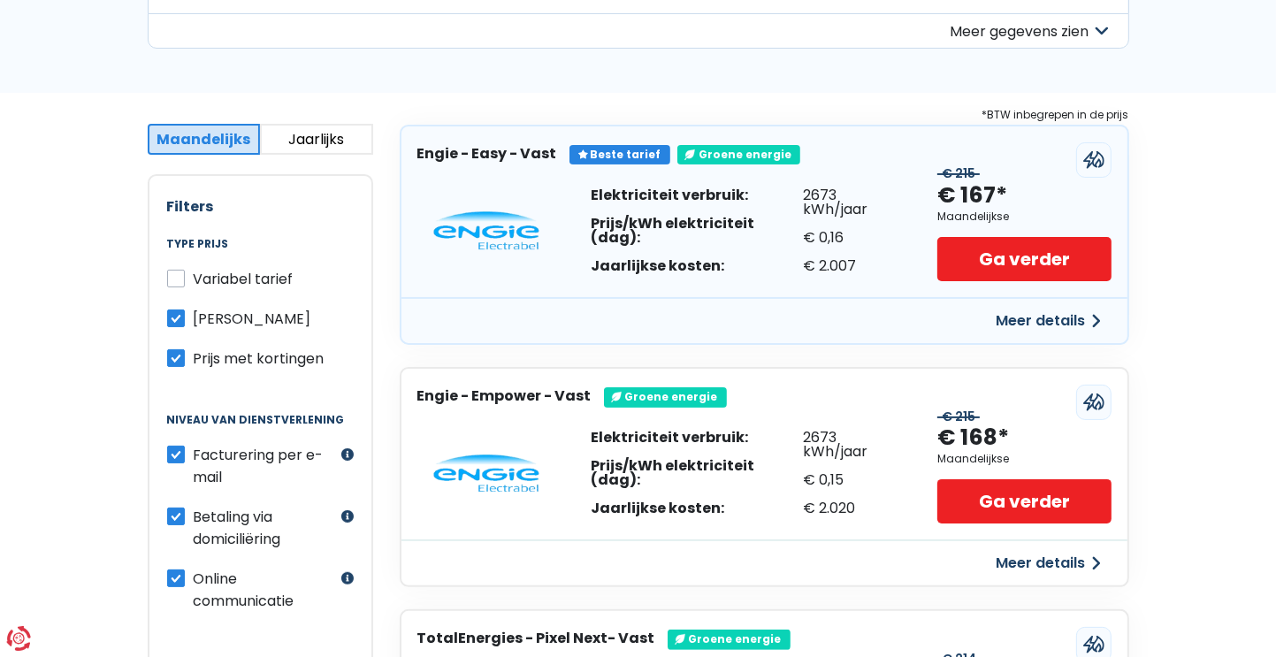
scroll to position [265, 0]
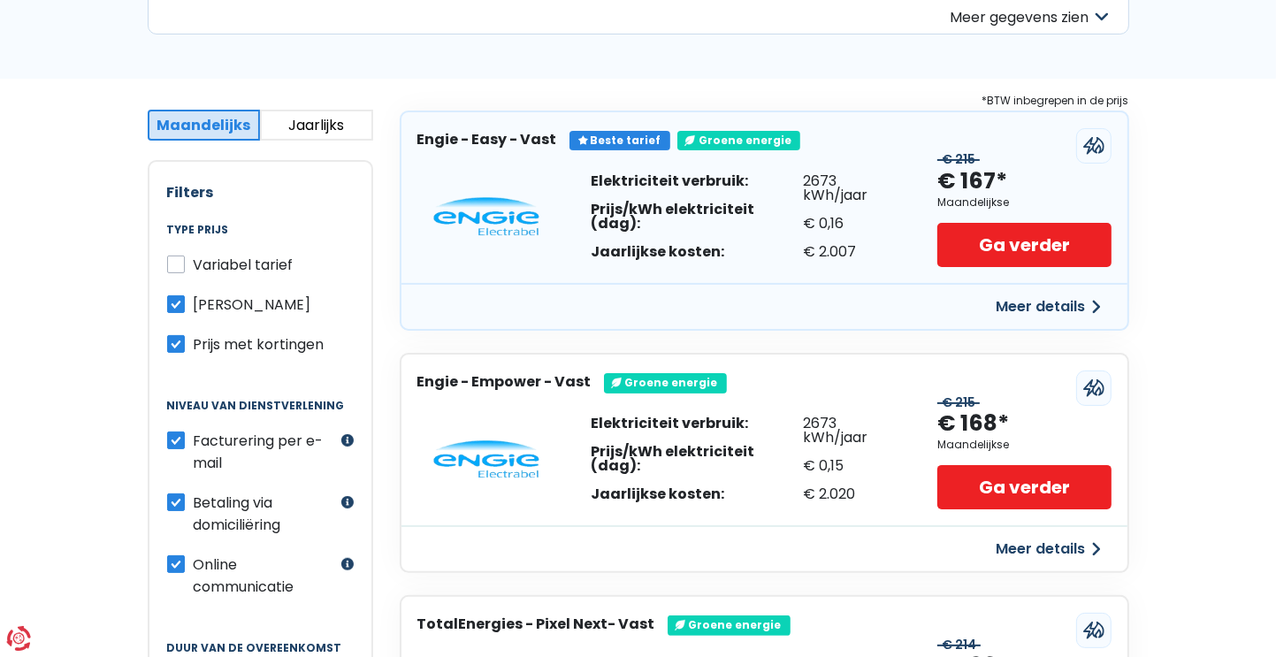
click at [311, 125] on button "Jaarlijks" at bounding box center [316, 125] width 113 height 31
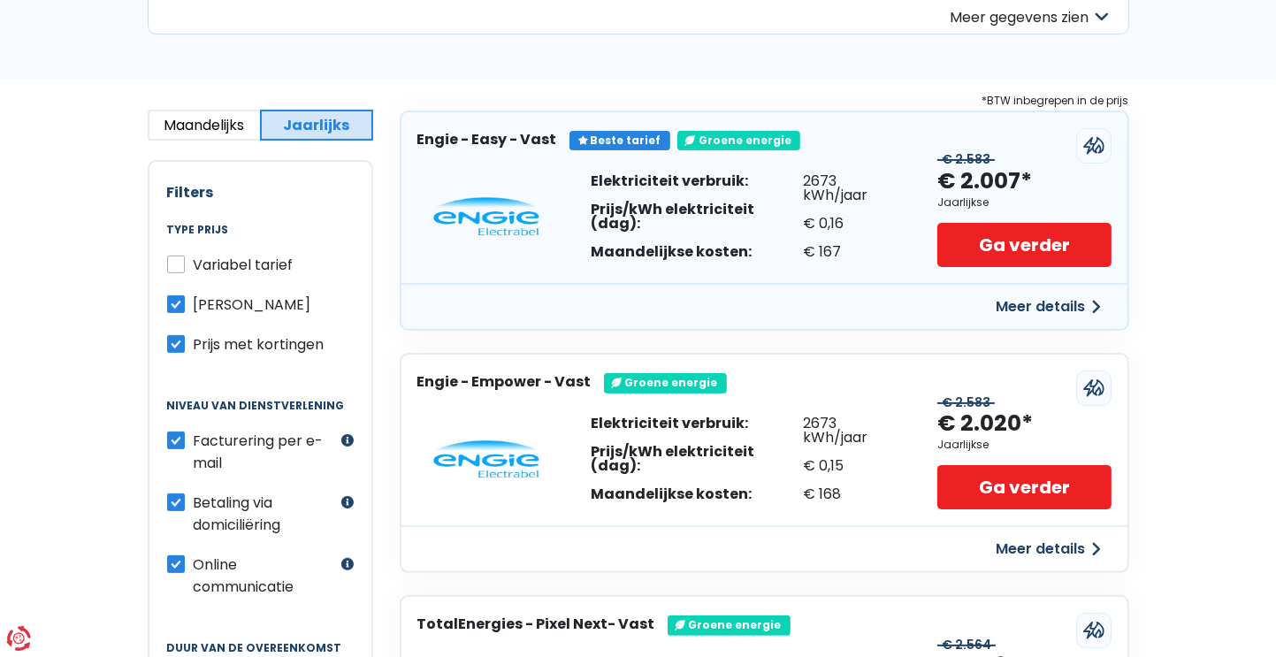
click at [194, 123] on button "Maandelijks" at bounding box center [204, 125] width 113 height 31
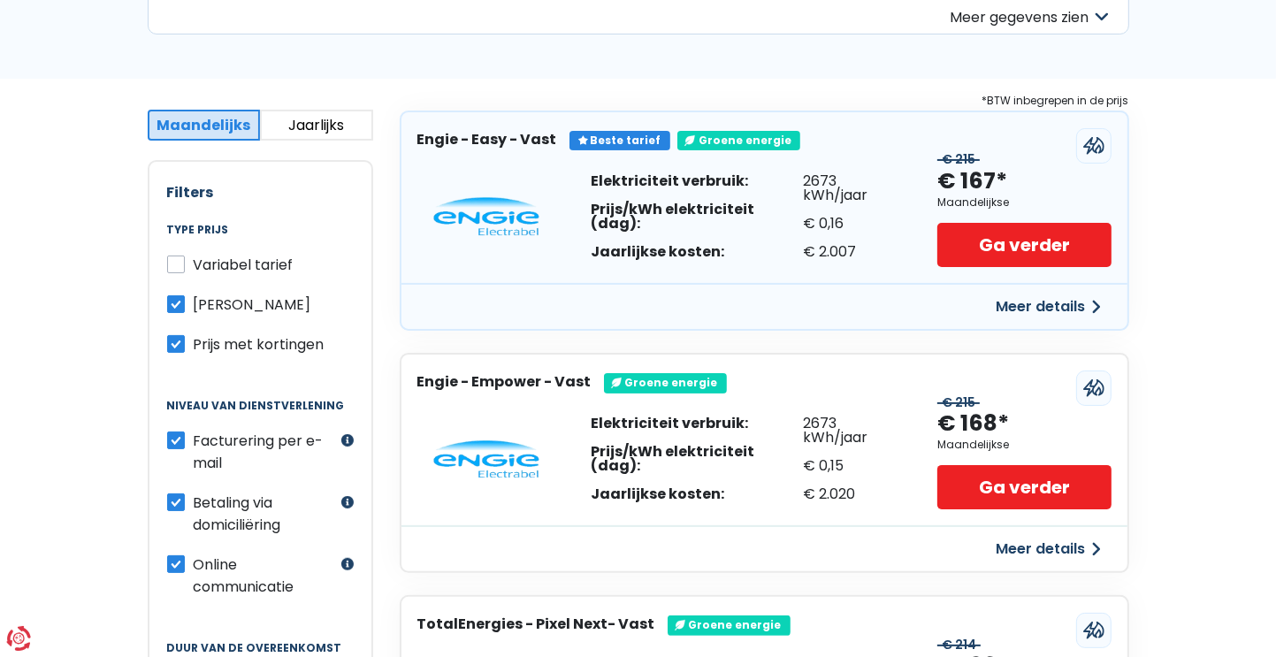
click at [1028, 300] on button "Meer details" at bounding box center [1049, 307] width 126 height 32
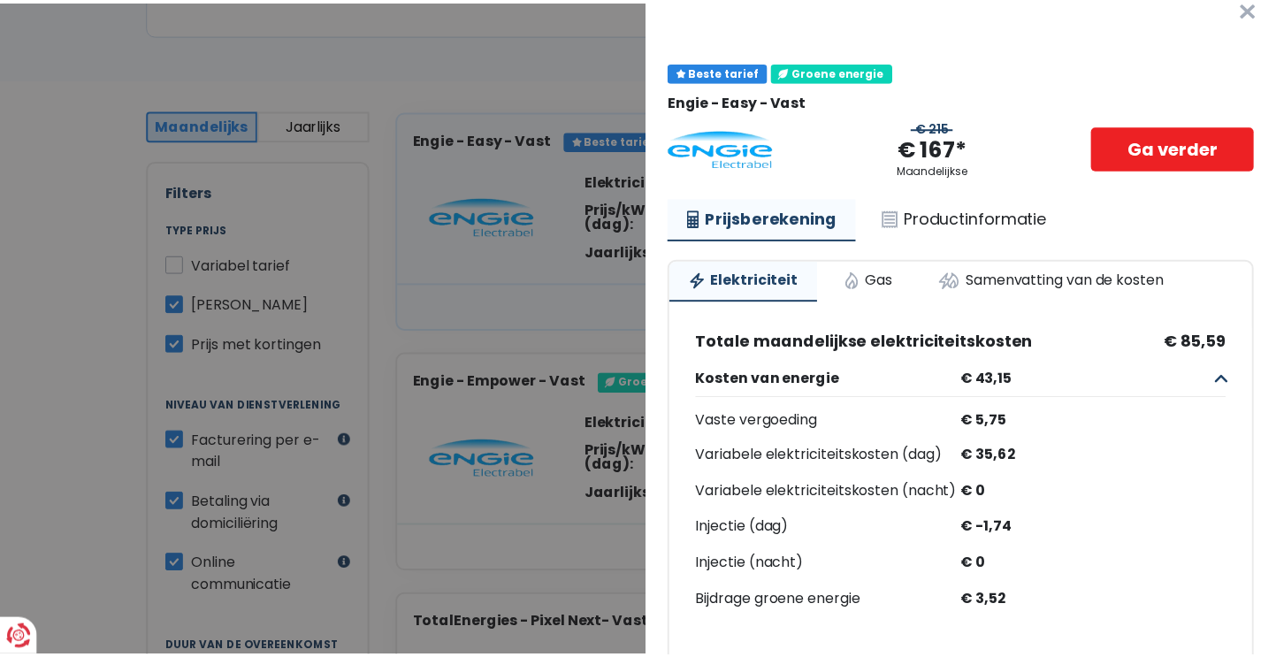
scroll to position [0, 0]
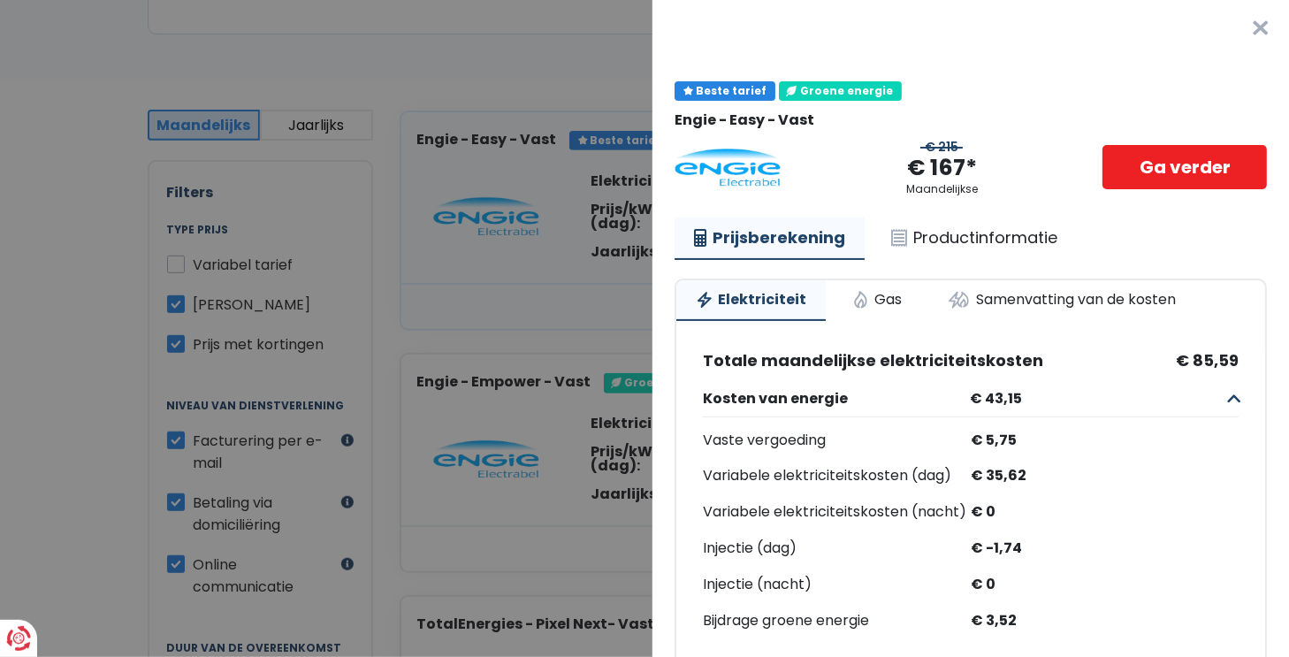
click at [1235, 27] on button "×" at bounding box center [1260, 28] width 57 height 57
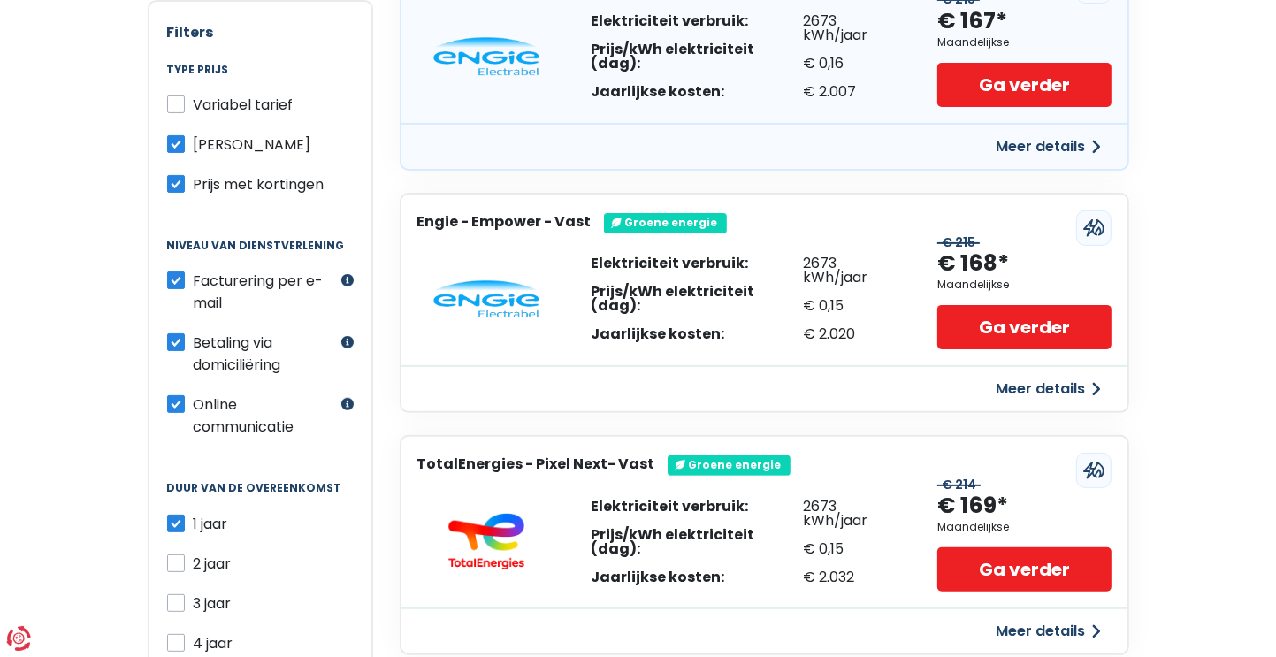
scroll to position [323, 0]
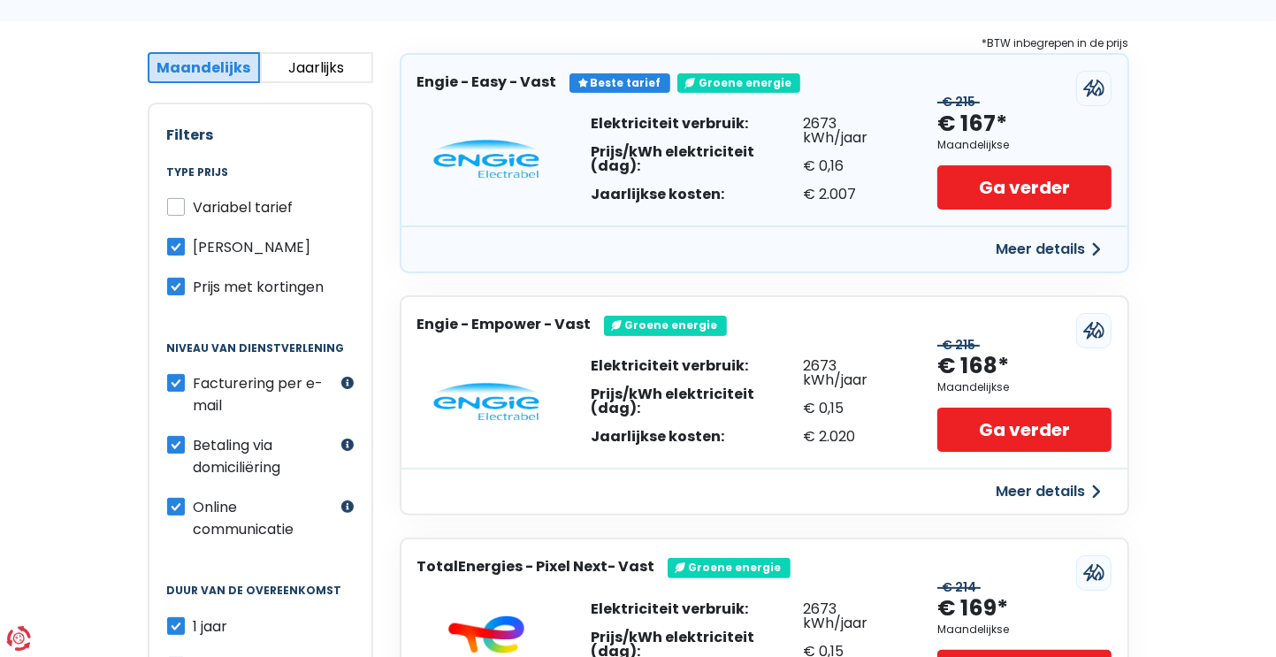
click at [194, 281] on label "Prijs met kortingen" at bounding box center [259, 287] width 131 height 22
click at [173, 281] on input "Prijs met kortingen" at bounding box center [176, 285] width 18 height 18
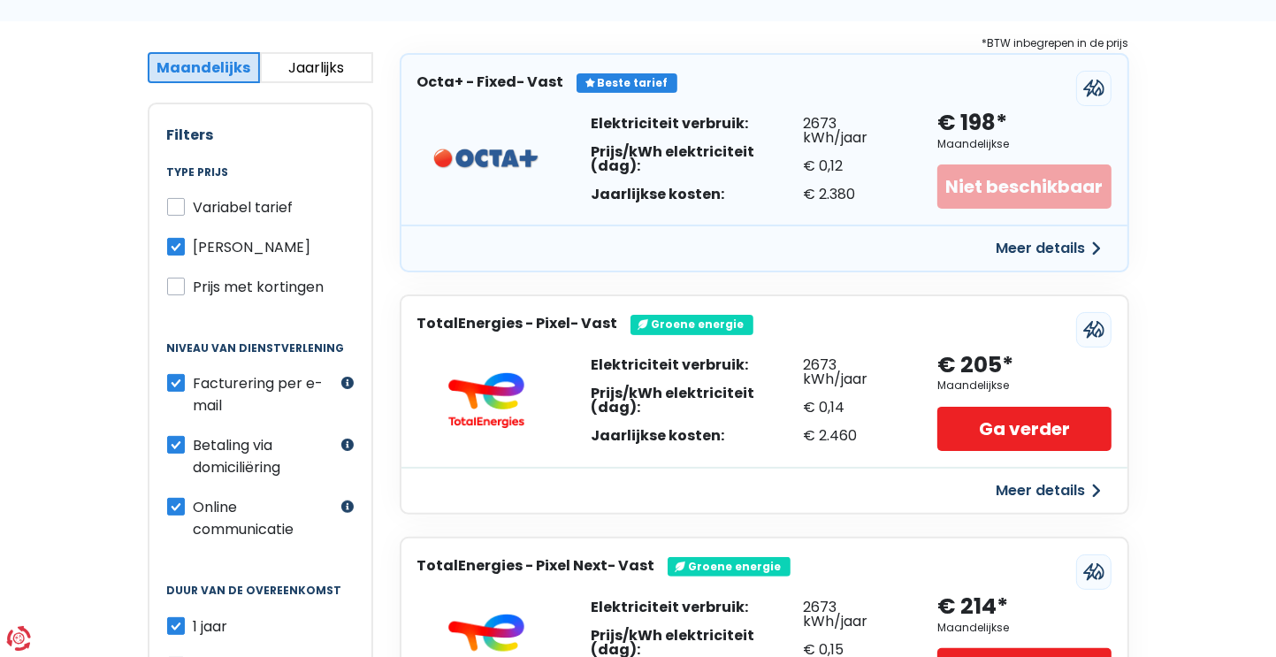
click at [194, 288] on label "Prijs met kortingen" at bounding box center [259, 287] width 131 height 22
click at [178, 288] on input "Prijs met kortingen" at bounding box center [176, 285] width 18 height 18
checkbox input "true"
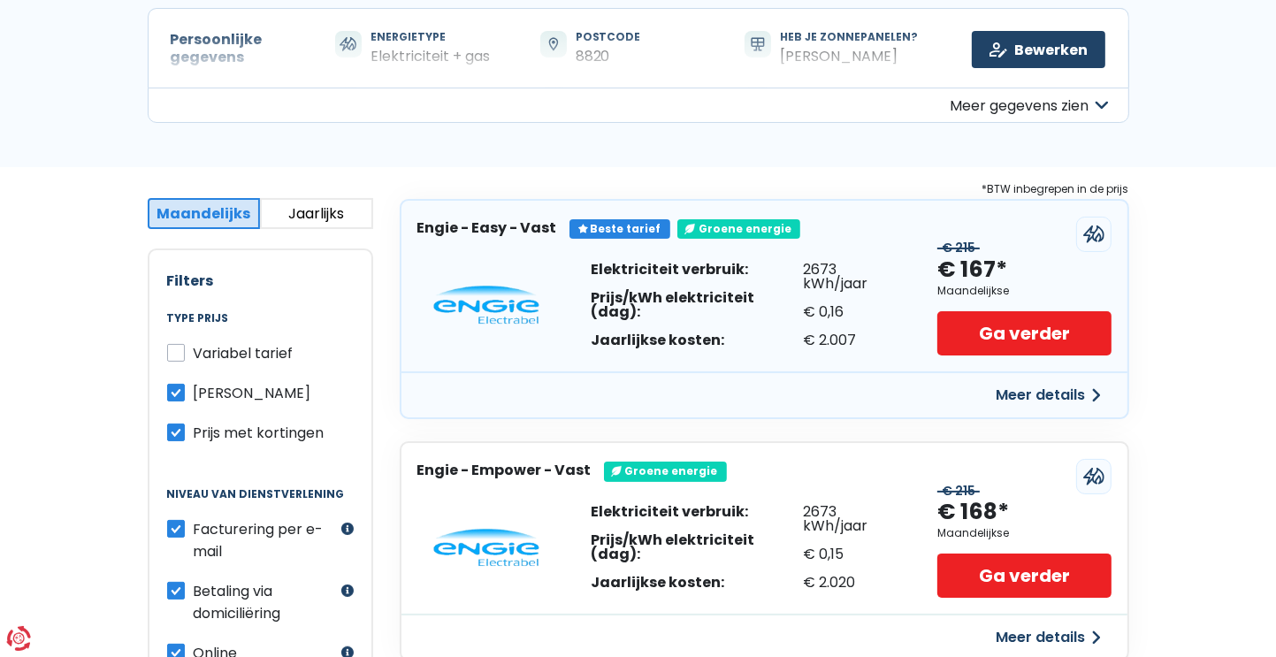
scroll to position [88, 0]
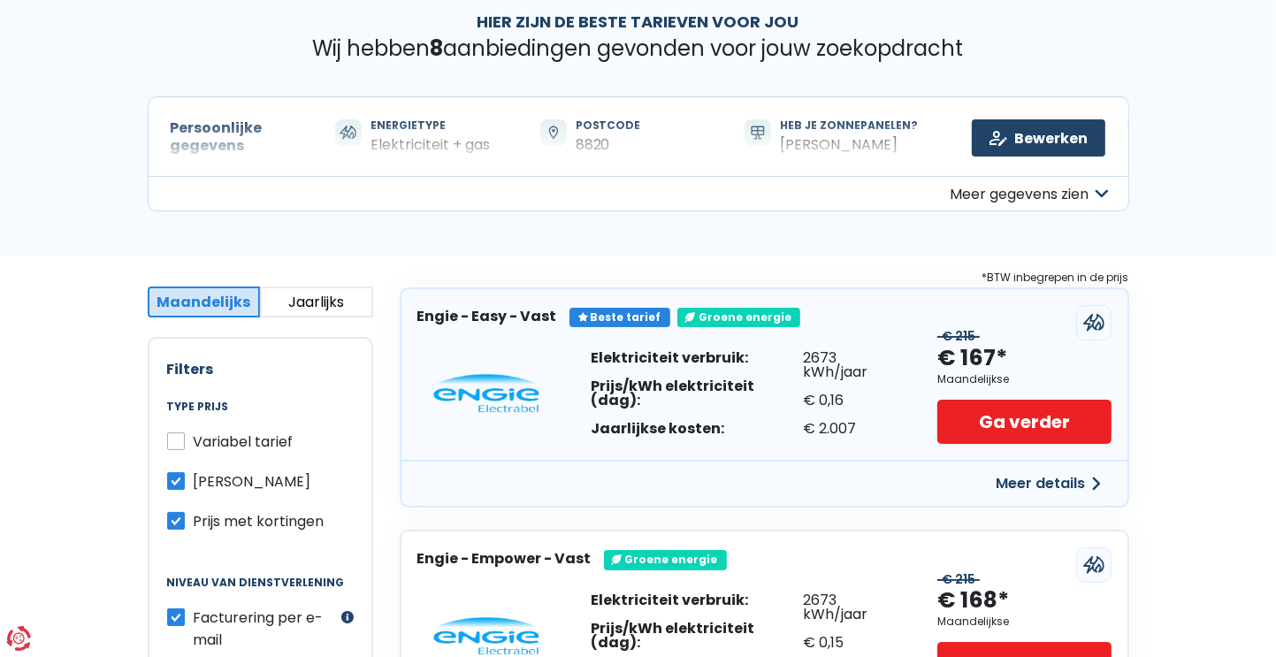
click at [1096, 181] on button "Meer gegevens zien" at bounding box center [638, 193] width 981 height 35
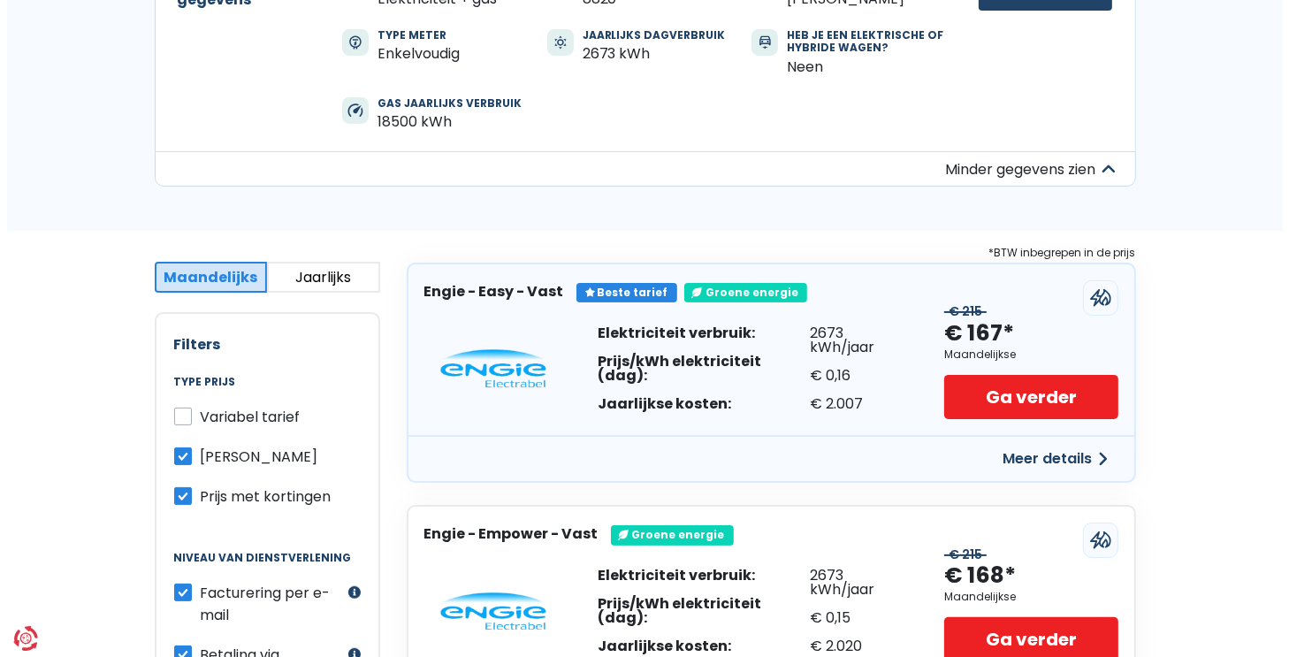
scroll to position [354, 0]
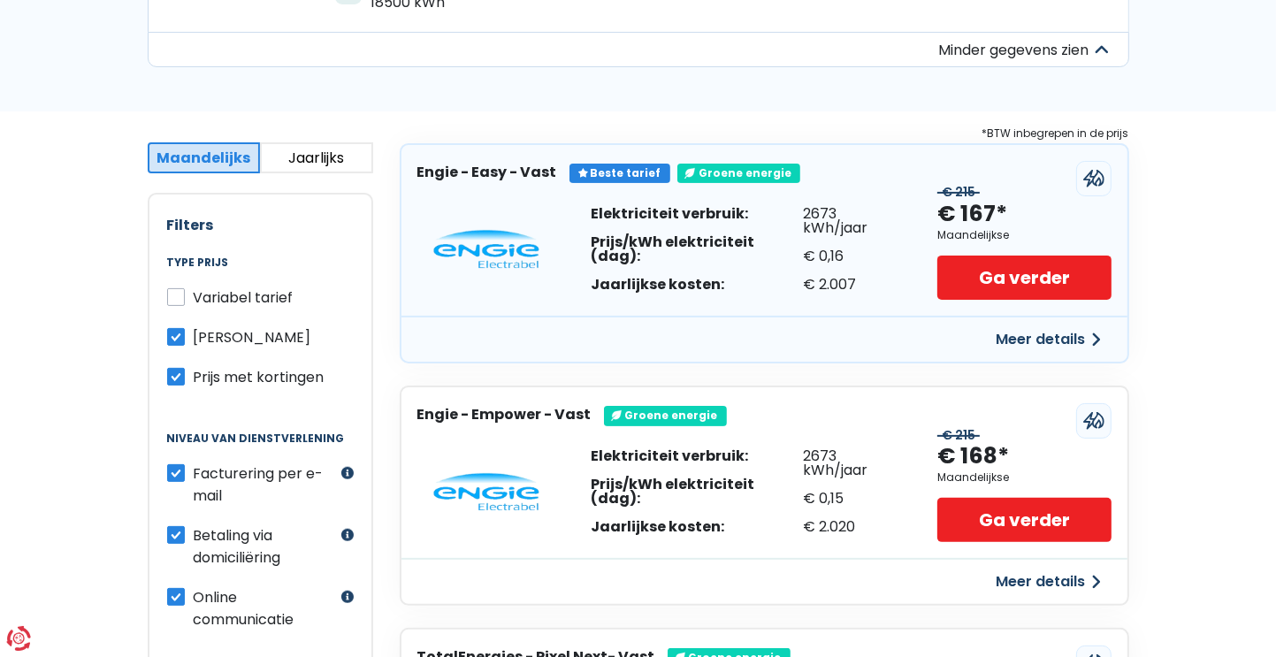
click at [1039, 339] on button "Meer details" at bounding box center [1049, 340] width 126 height 32
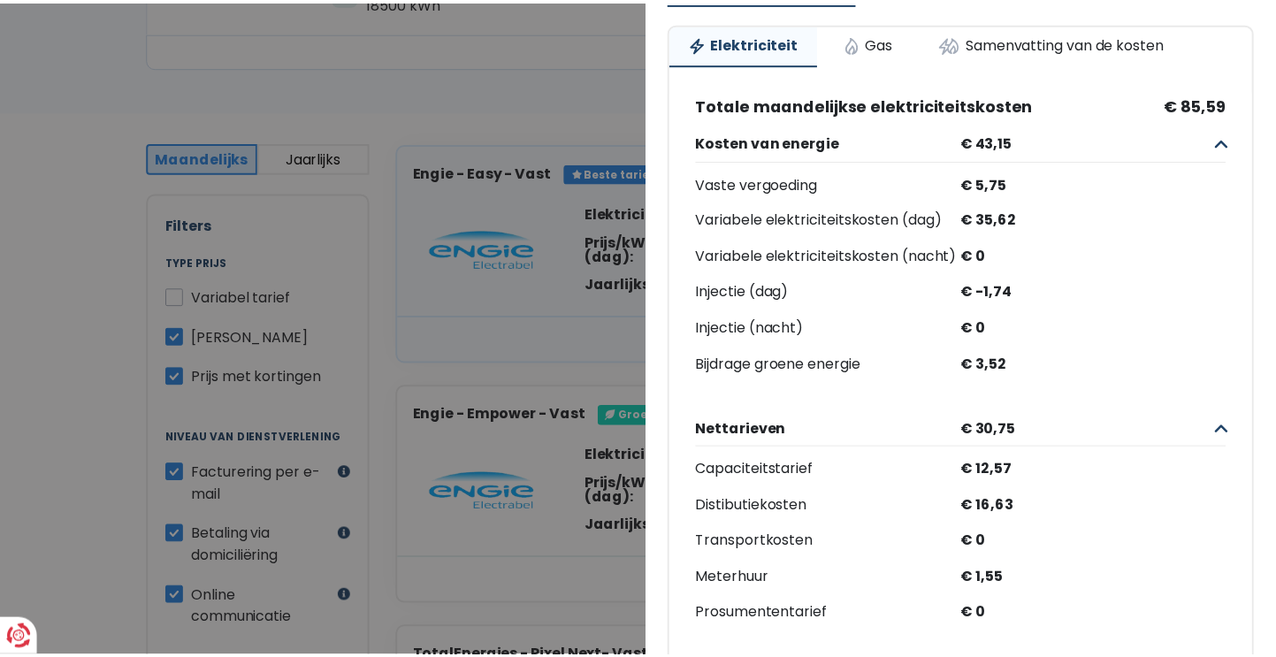
scroll to position [0, 0]
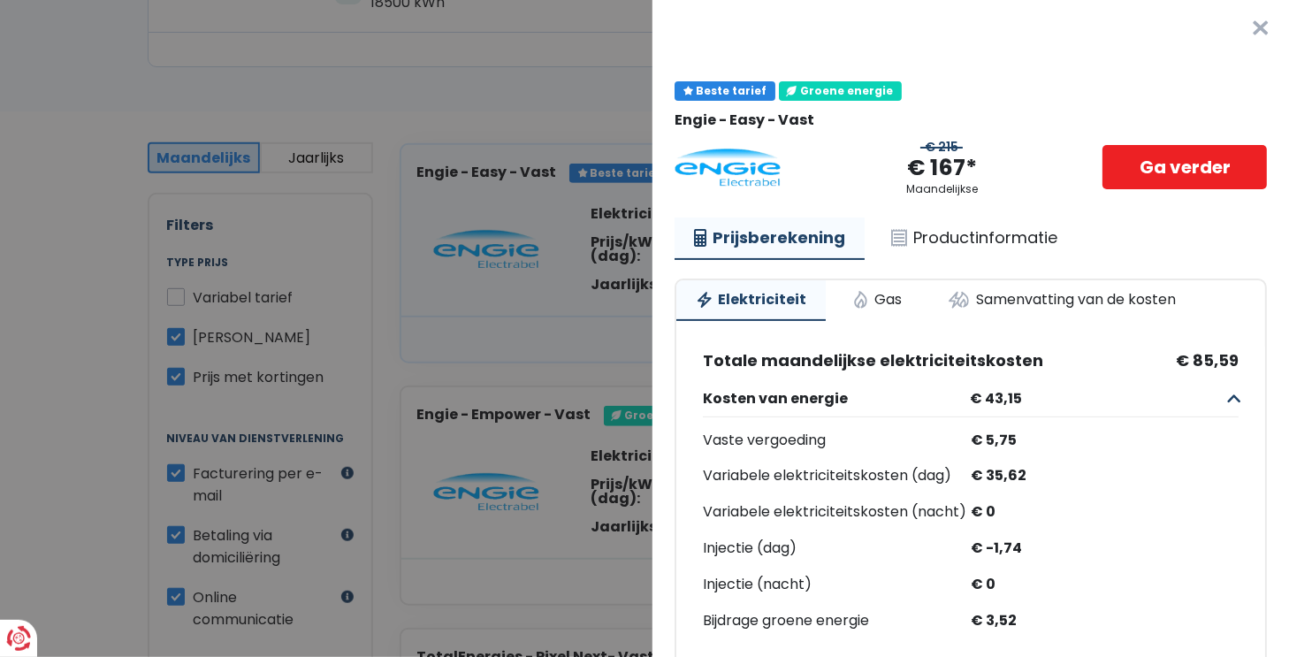
click at [1232, 29] on button "×" at bounding box center [1260, 28] width 57 height 57
